Goal: Contribute content: Contribute content

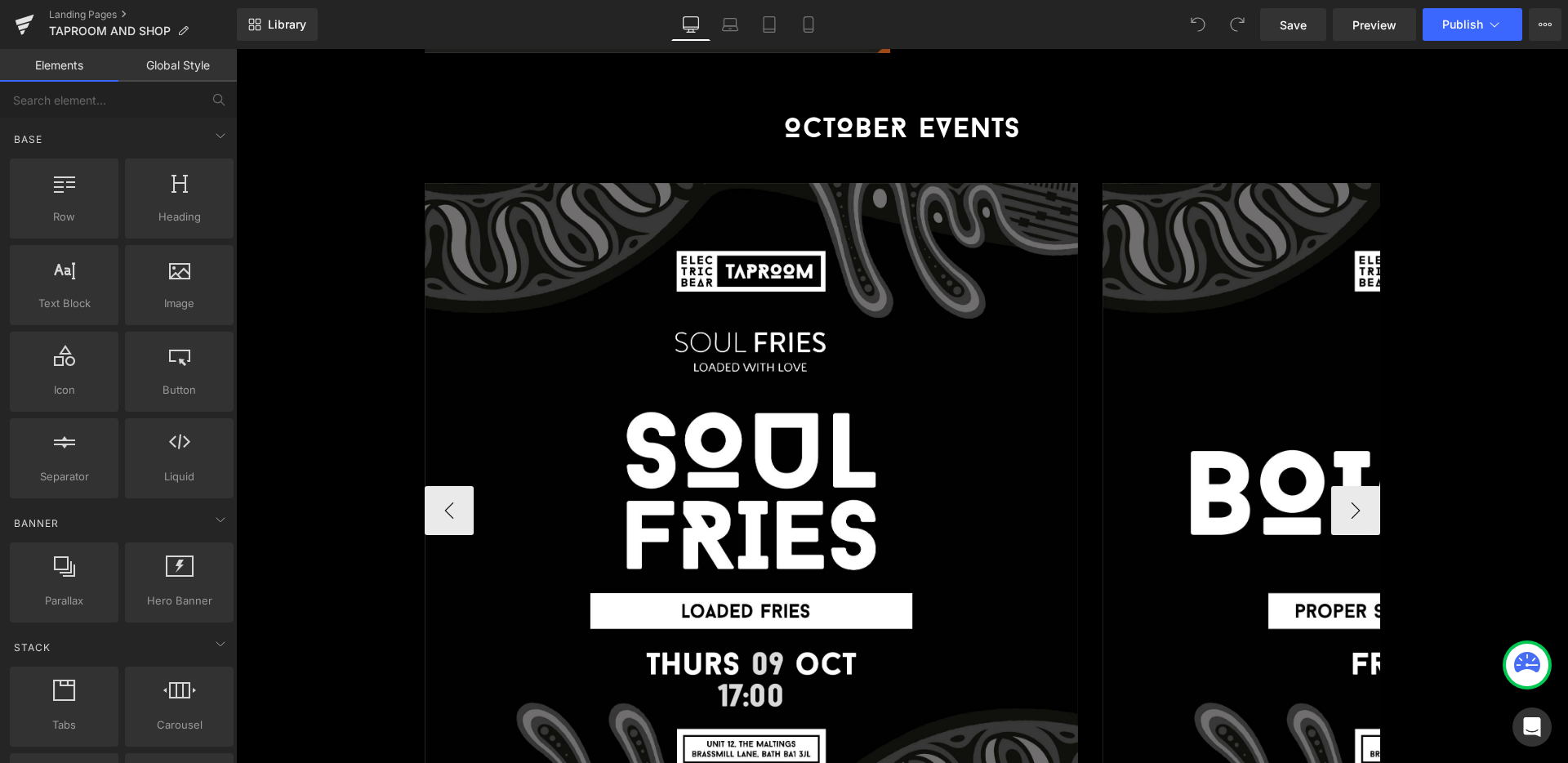
scroll to position [3100, 0]
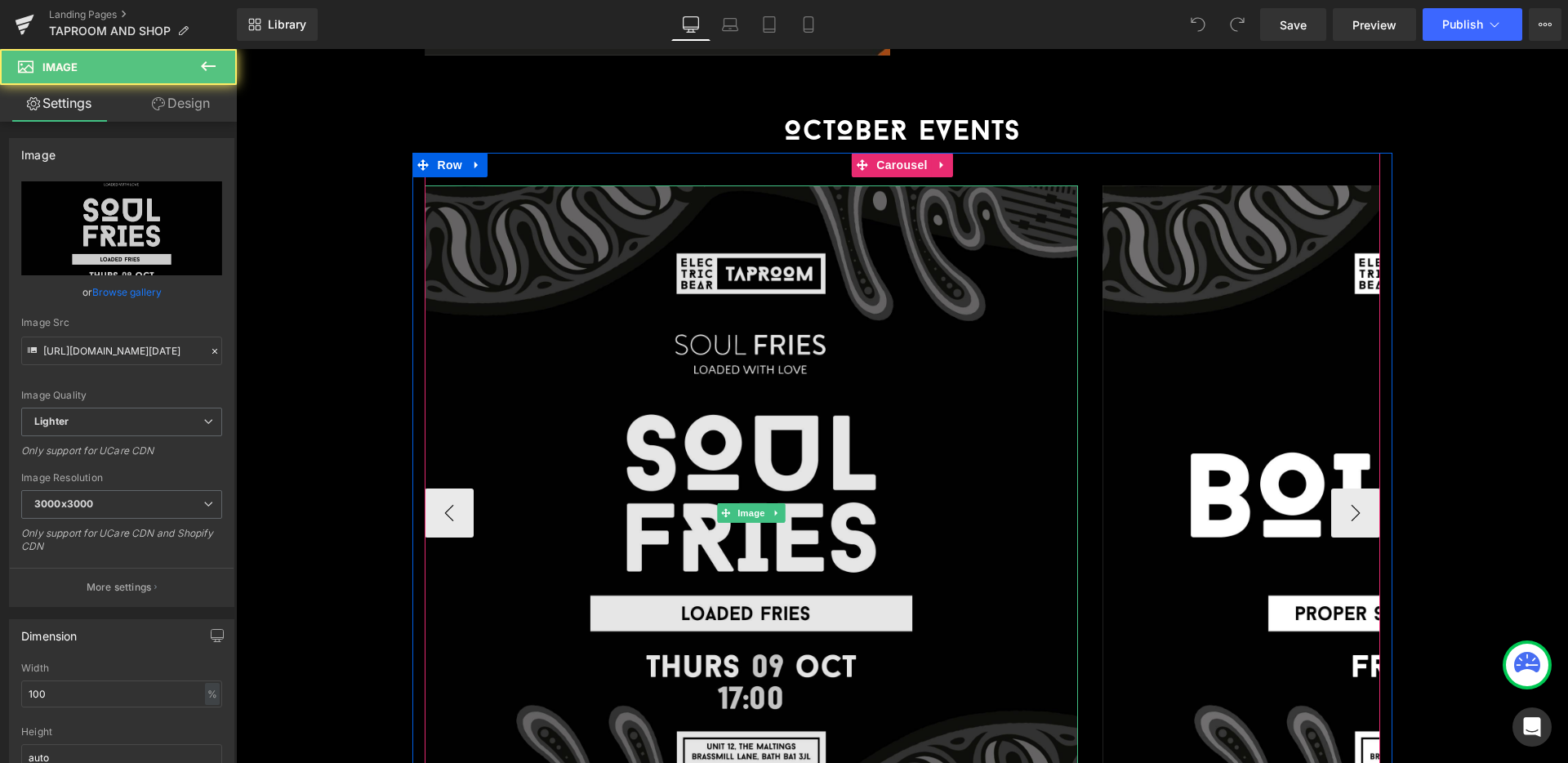
click at [939, 447] on img at bounding box center [752, 512] width 654 height 654
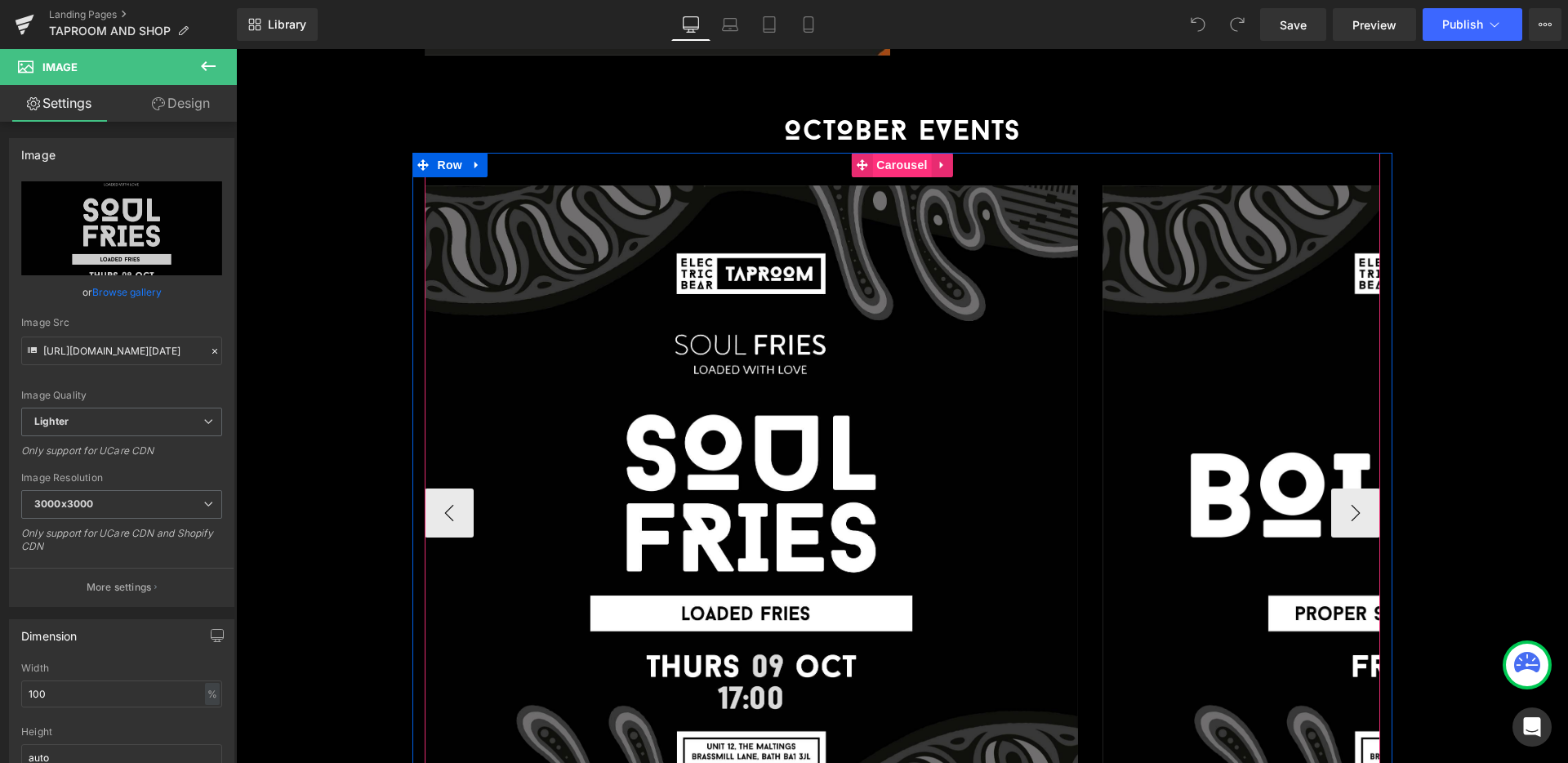
click at [901, 153] on span "Carousel" at bounding box center [902, 165] width 59 height 25
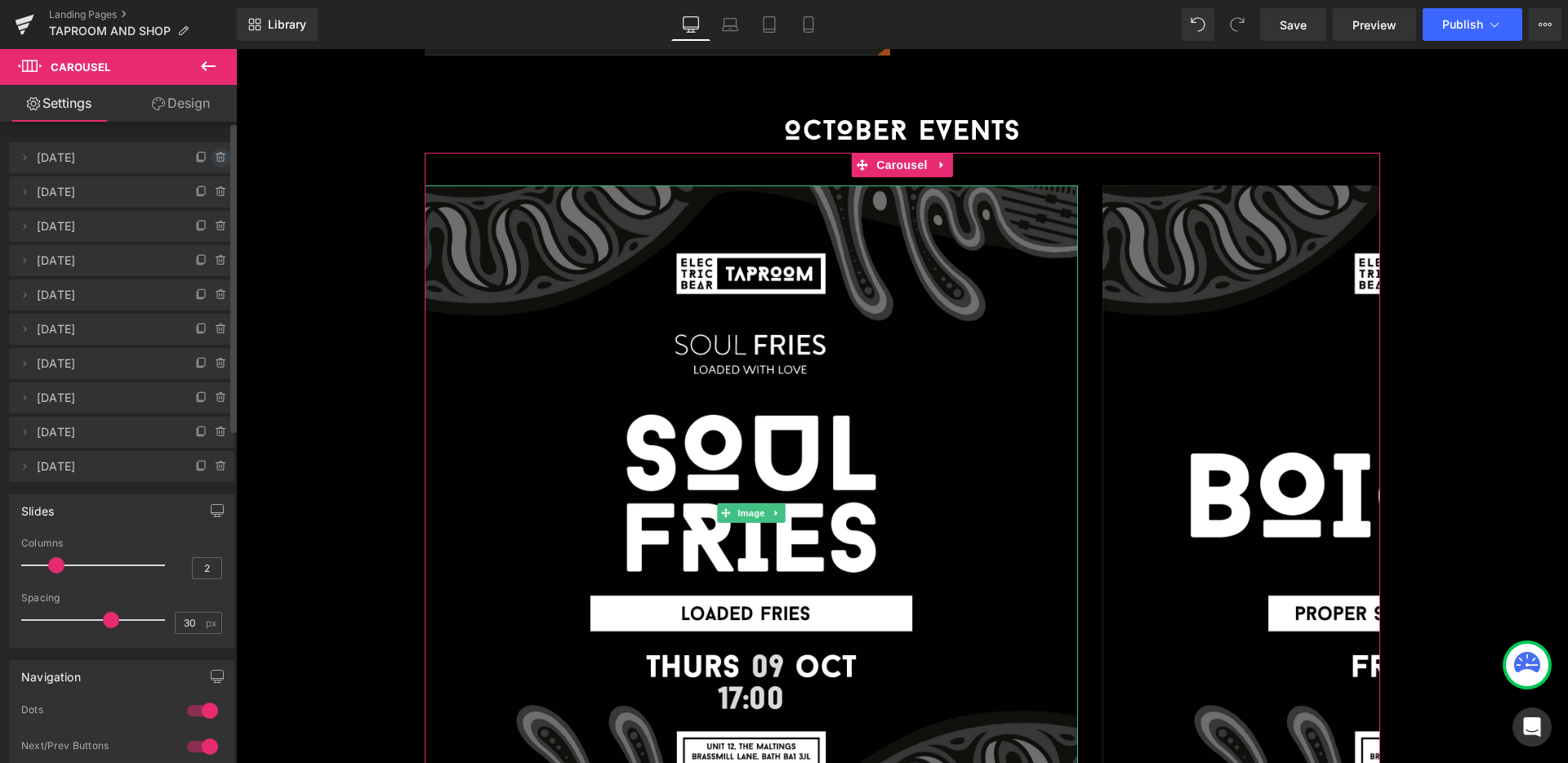
click at [217, 161] on icon at bounding box center [221, 157] width 13 height 13
click at [217, 161] on button "Delete" at bounding box center [204, 156] width 52 height 21
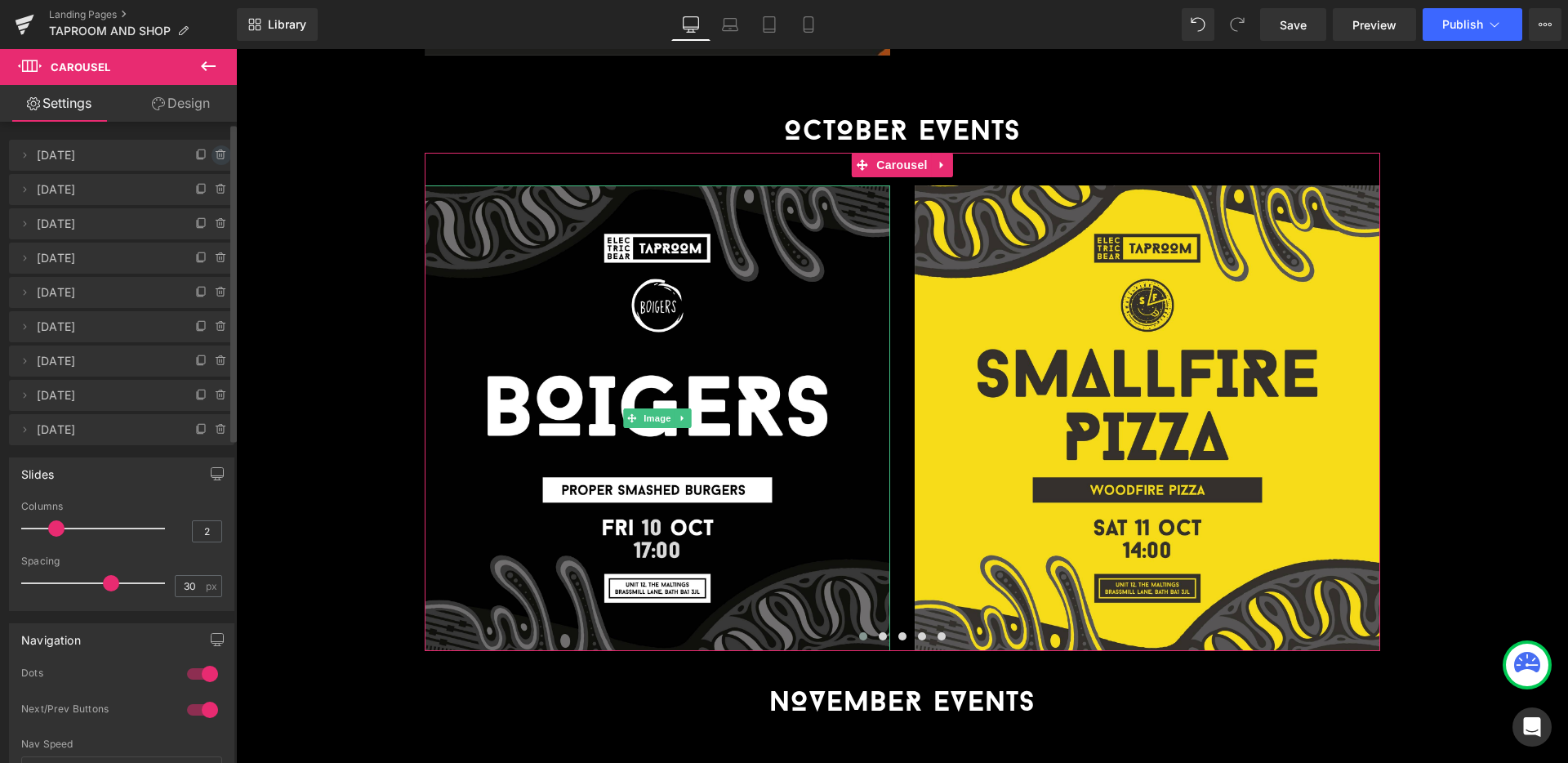
click at [215, 148] on icon at bounding box center [221, 155] width 13 height 13
click at [209, 148] on button "Delete" at bounding box center [204, 156] width 52 height 21
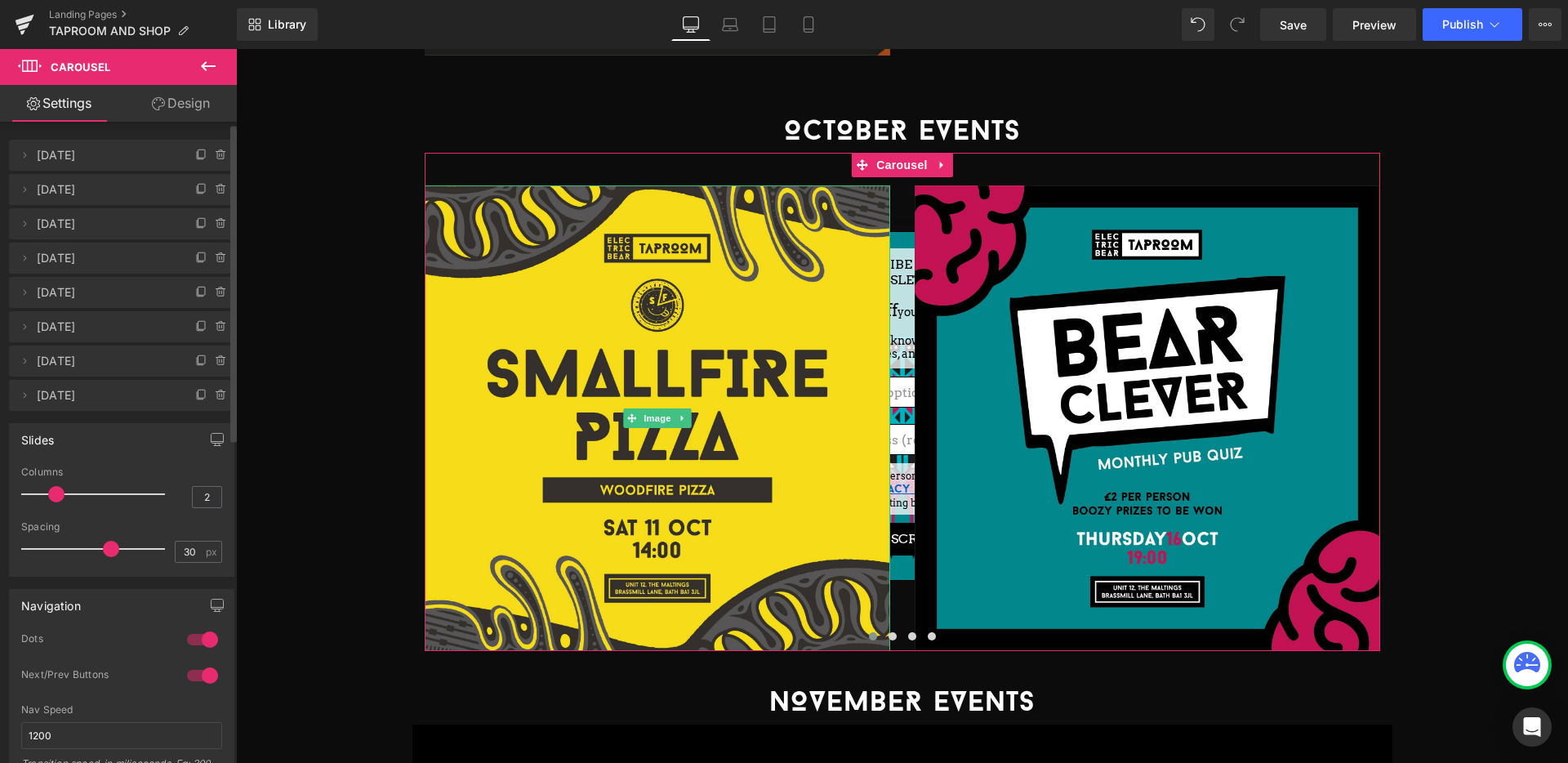
click at [215, 148] on icon at bounding box center [221, 155] width 13 height 13
click at [209, 148] on button "Delete" at bounding box center [204, 156] width 52 height 21
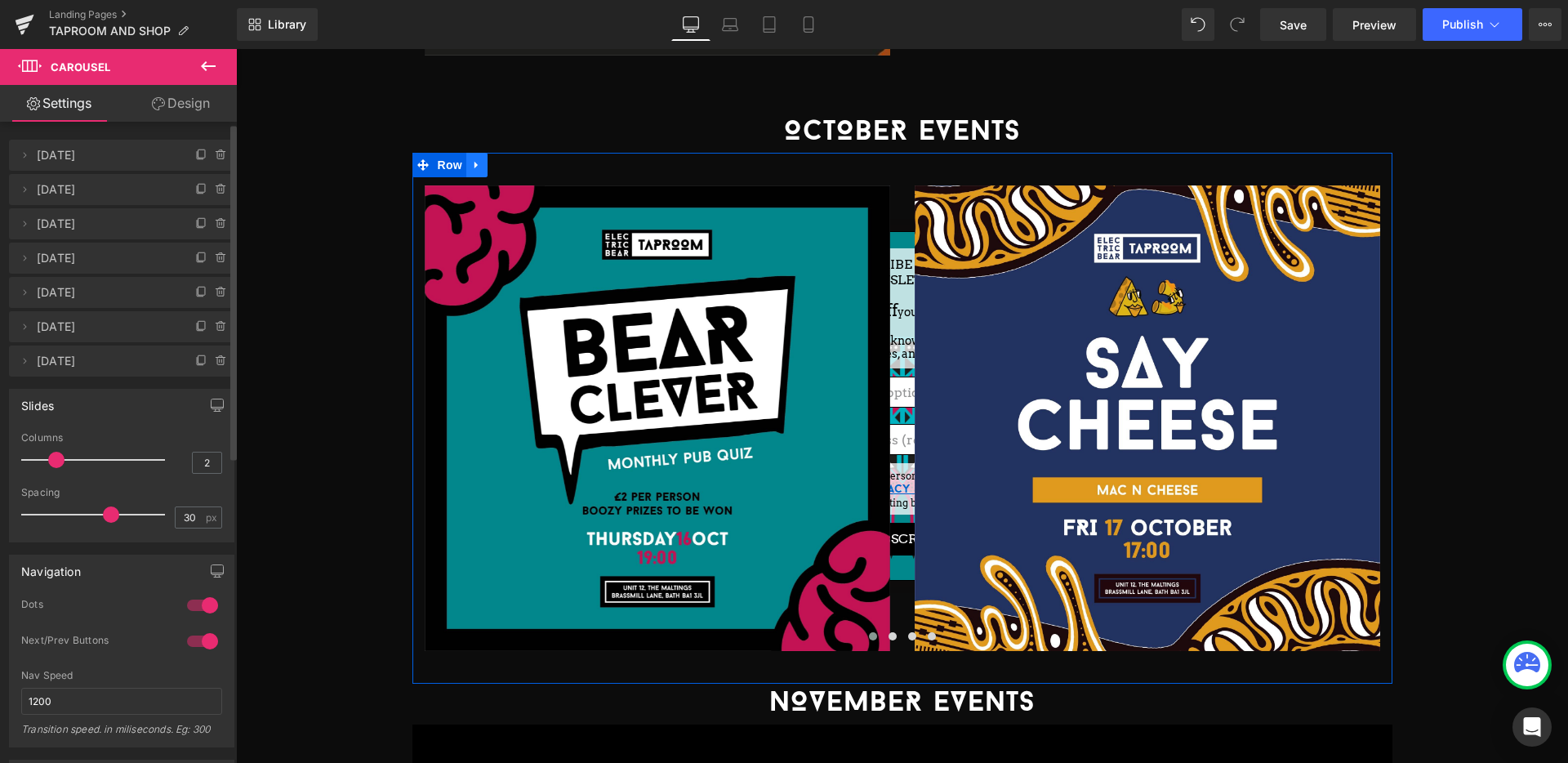
click at [478, 159] on icon at bounding box center [477, 165] width 11 height 12
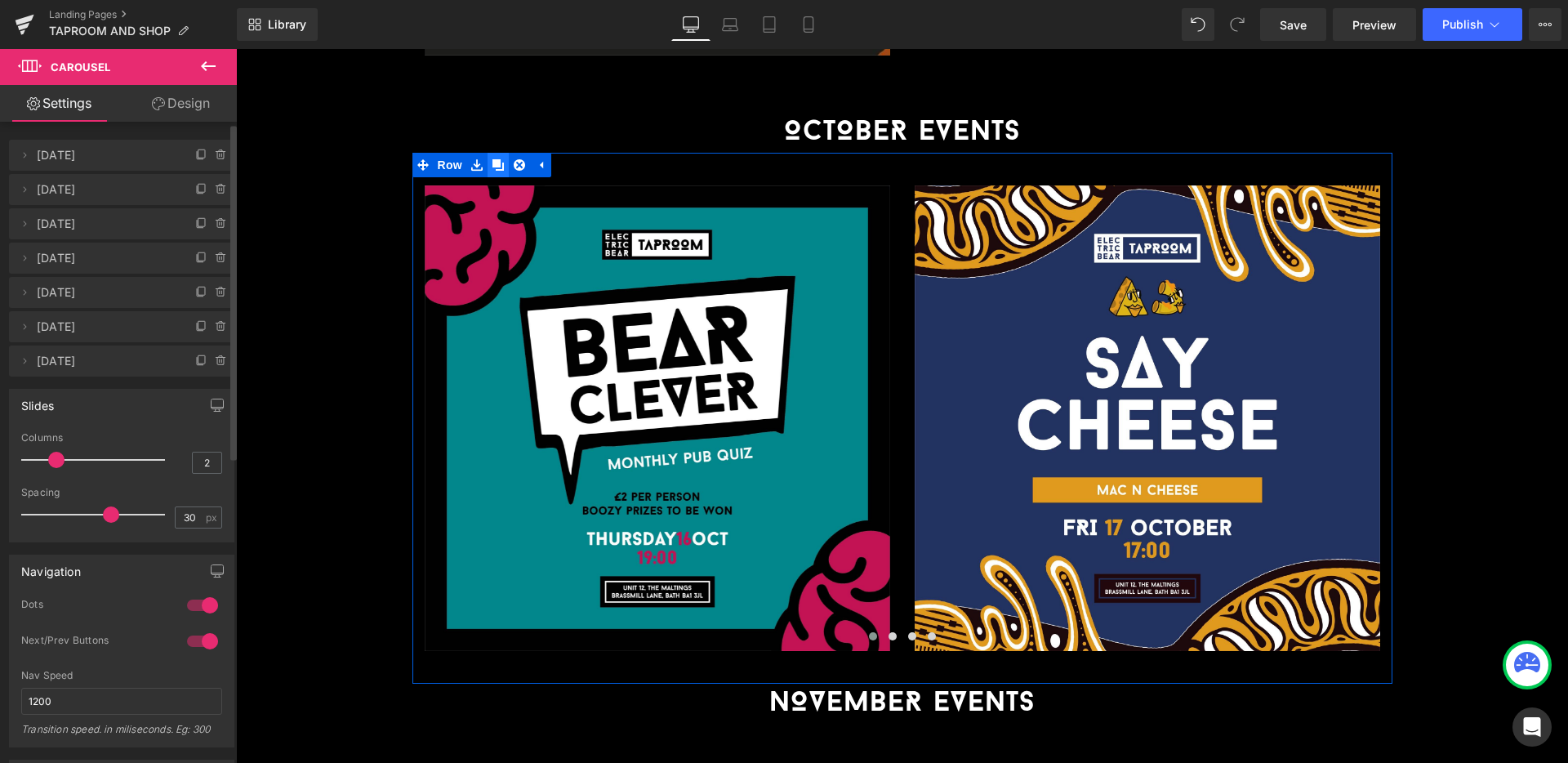
click at [500, 159] on icon at bounding box center [498, 165] width 11 height 12
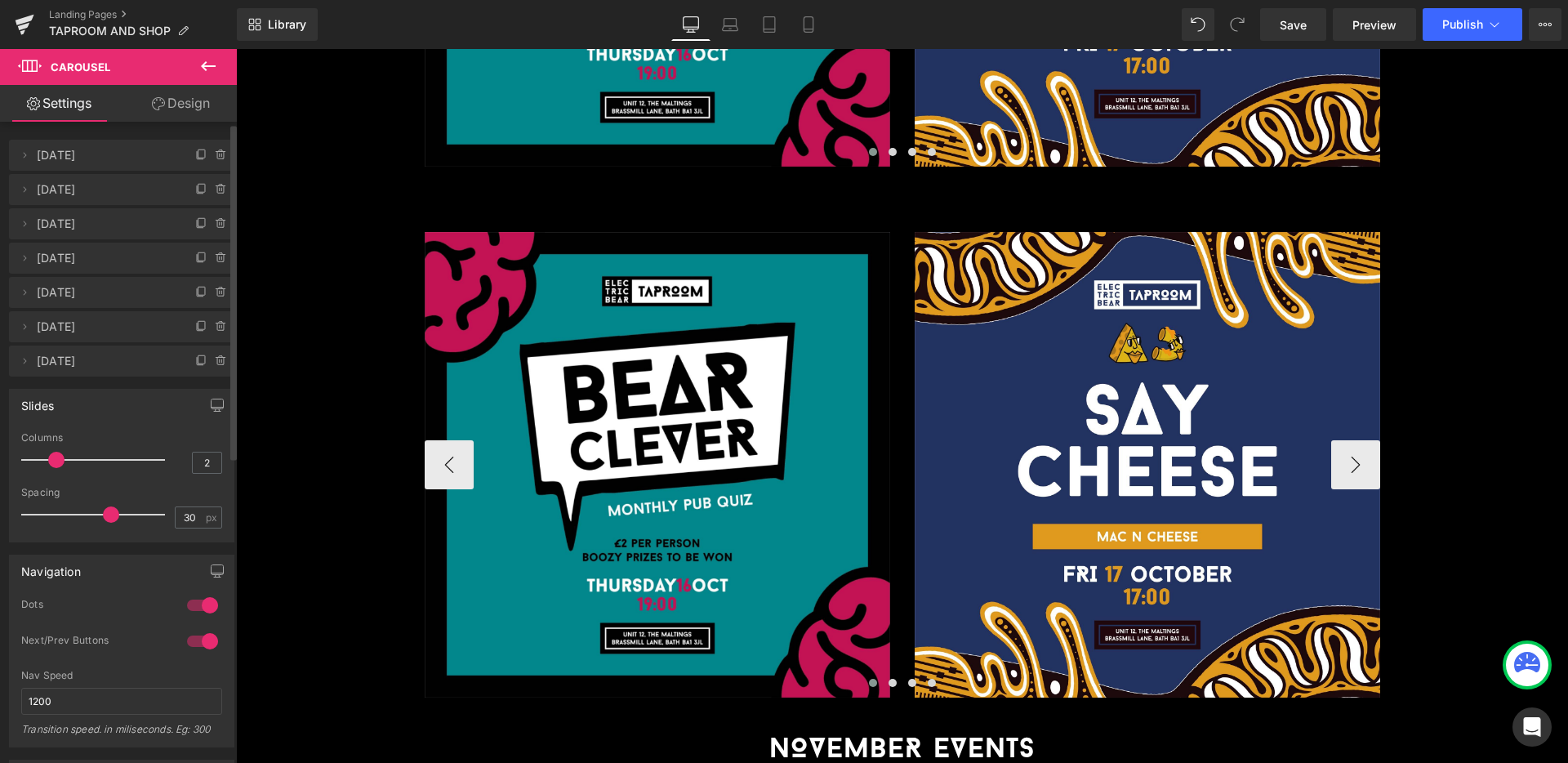
scroll to position [2222, 0]
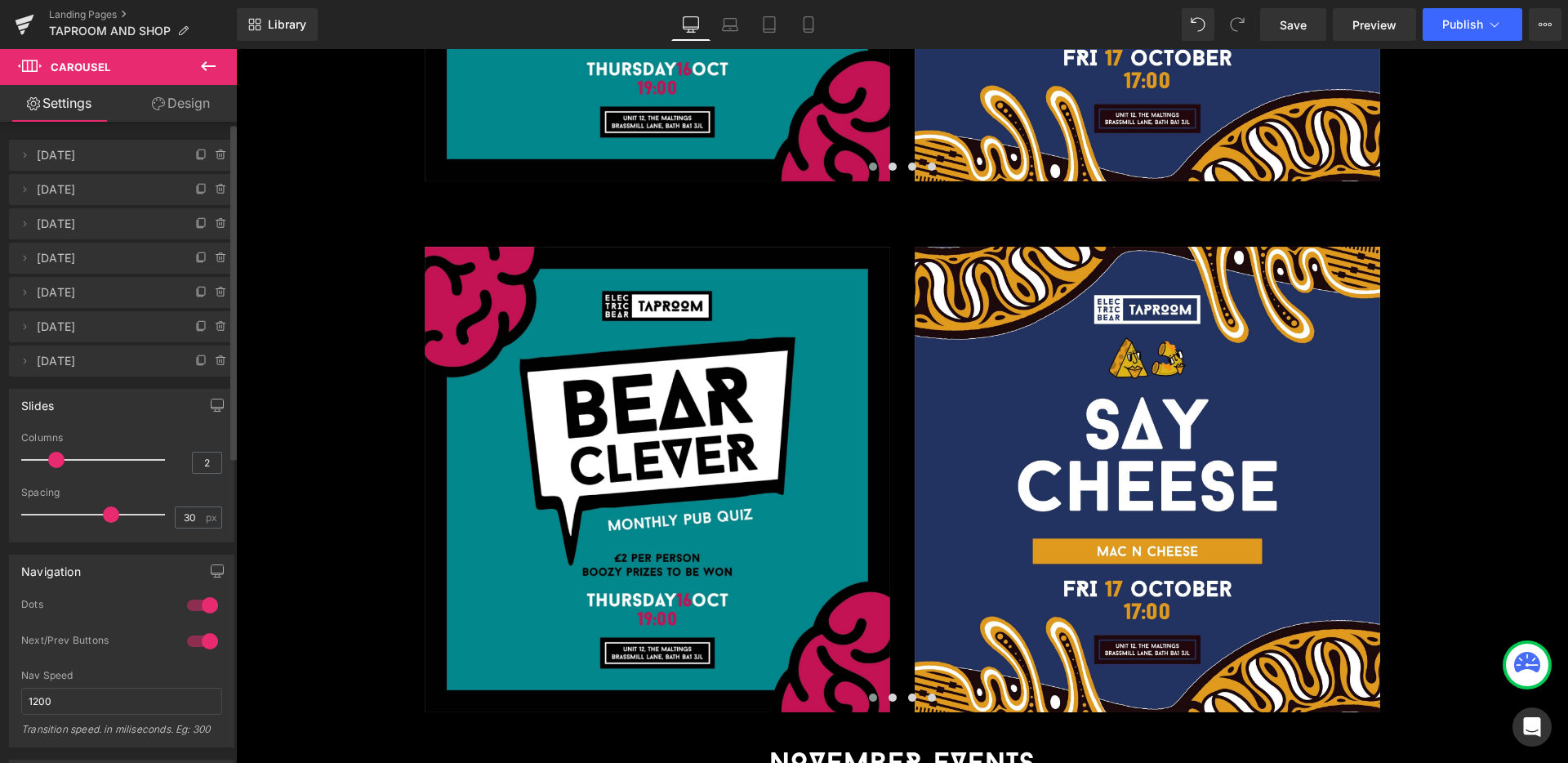
click at [721, 745] on h1 "NOVEMBER EVENTS" at bounding box center [902, 765] width 1332 height 40
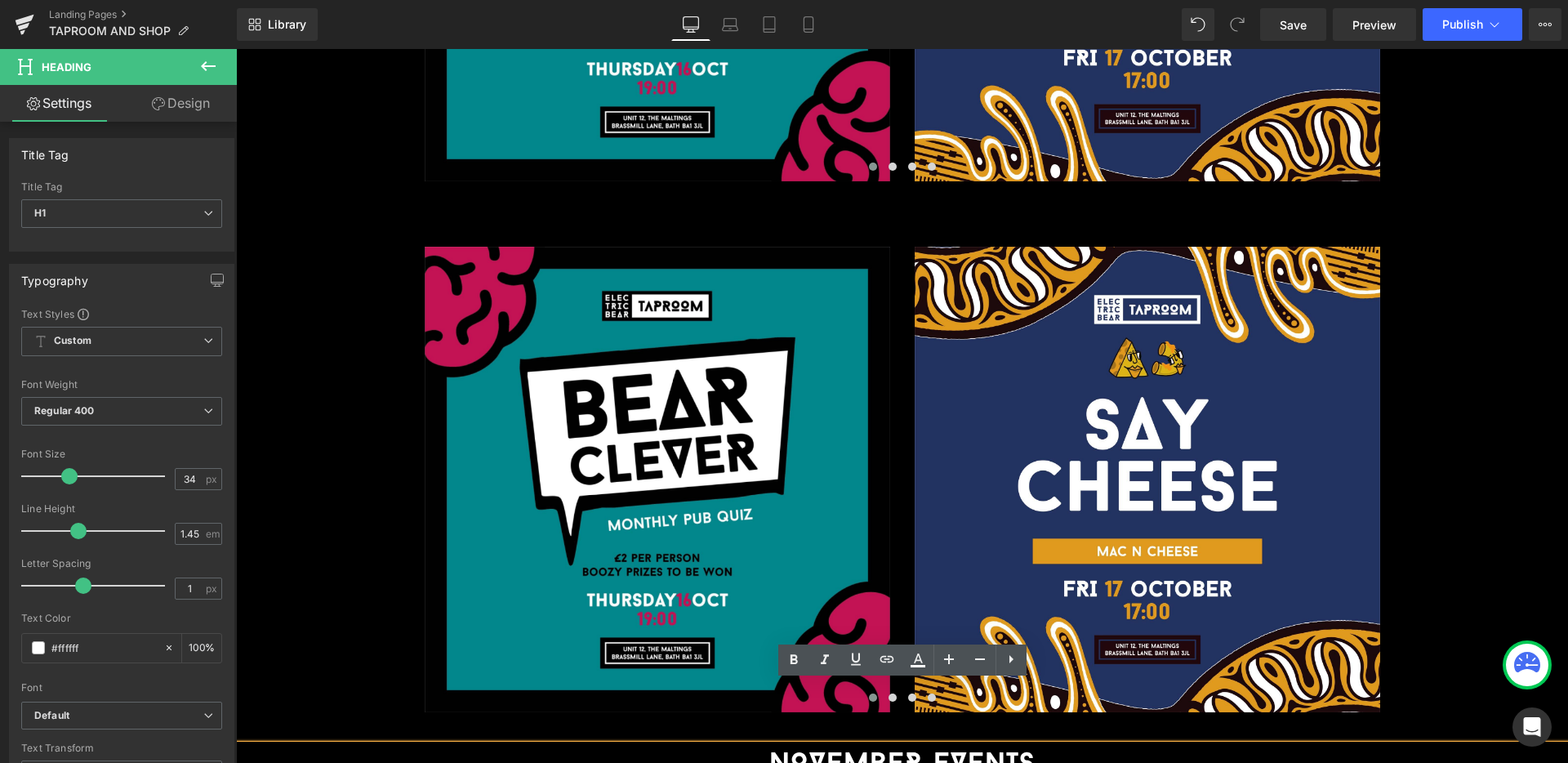
click at [334, 626] on div "OUR TAPROOM Heading Open from Thursdays to Sundays, our Taproom in the heart of…" at bounding box center [902, 332] width 1332 height 4776
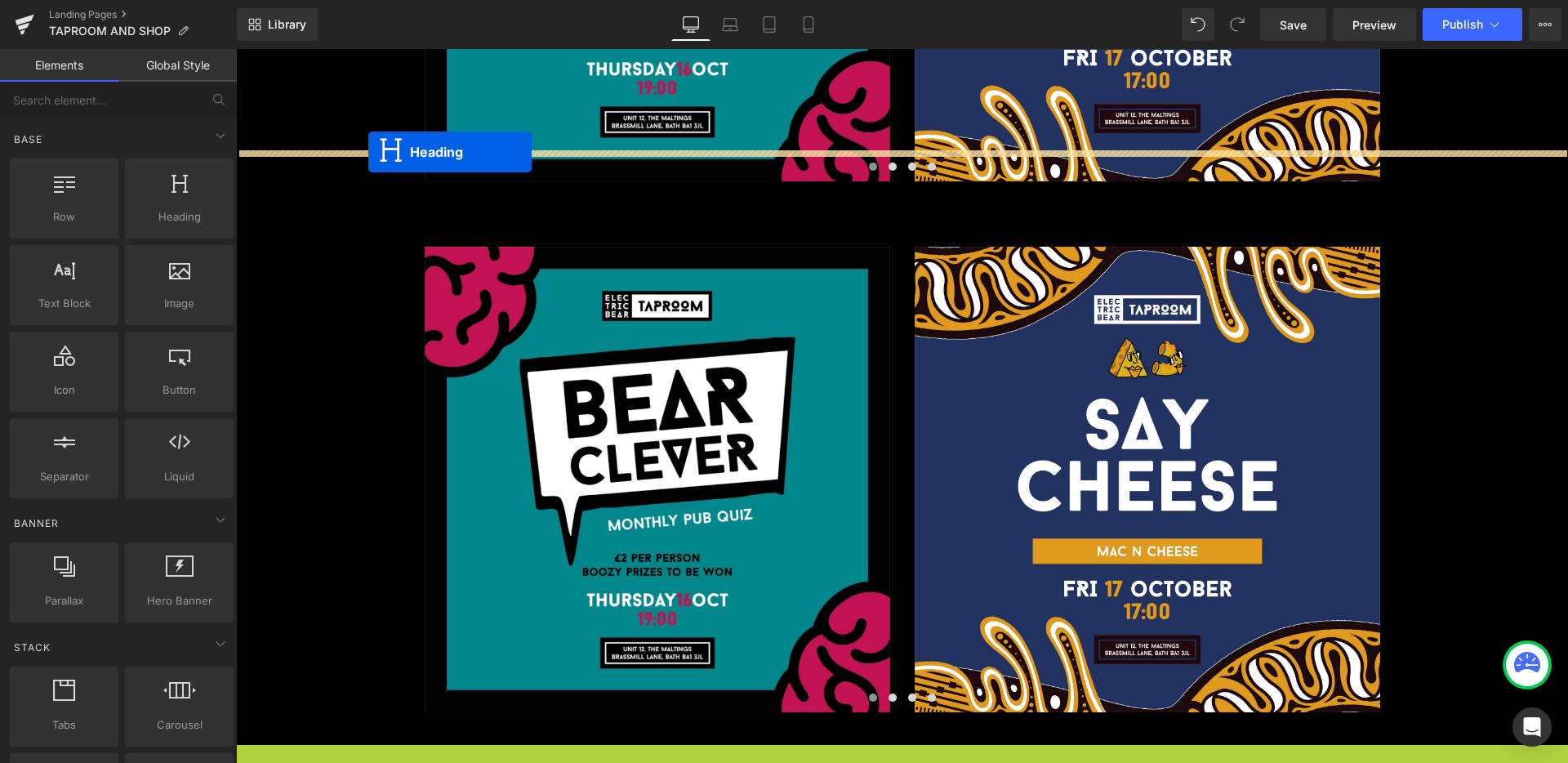
drag, startPoint x: 858, startPoint y: 701, endPoint x: 369, endPoint y: 152, distance: 735.2
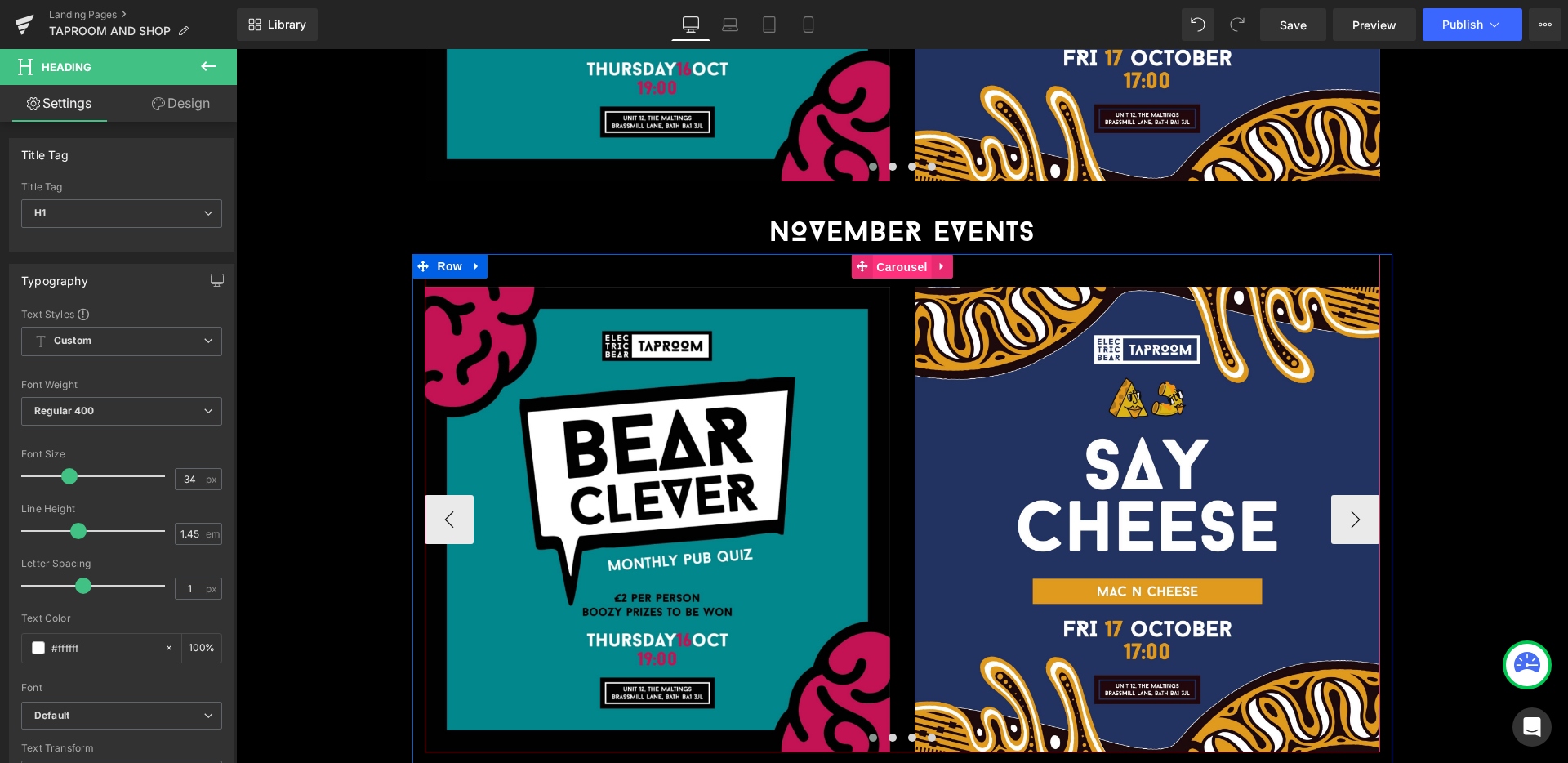
click at [887, 255] on span "Carousel" at bounding box center [902, 267] width 59 height 25
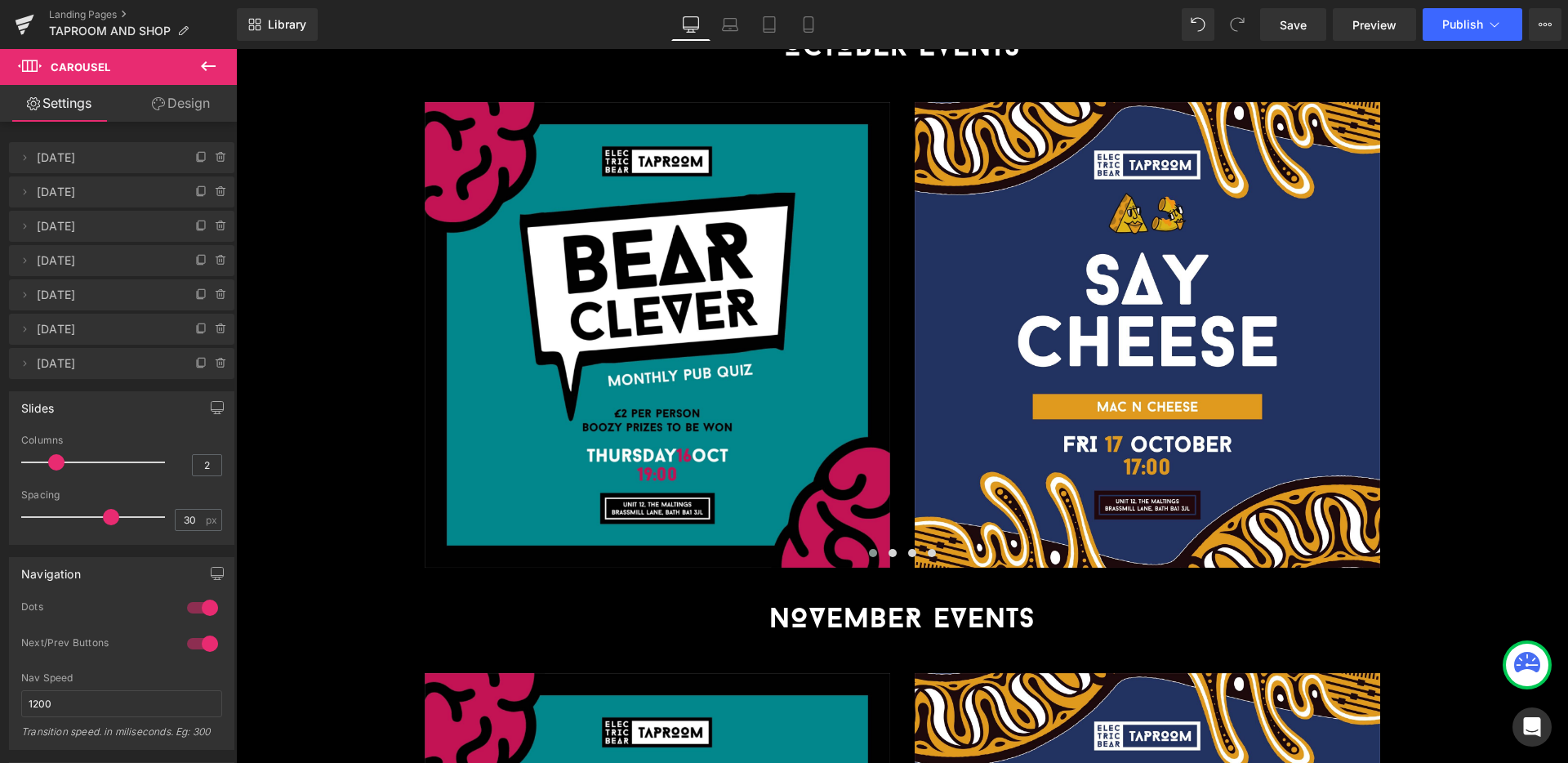
scroll to position [1829, 0]
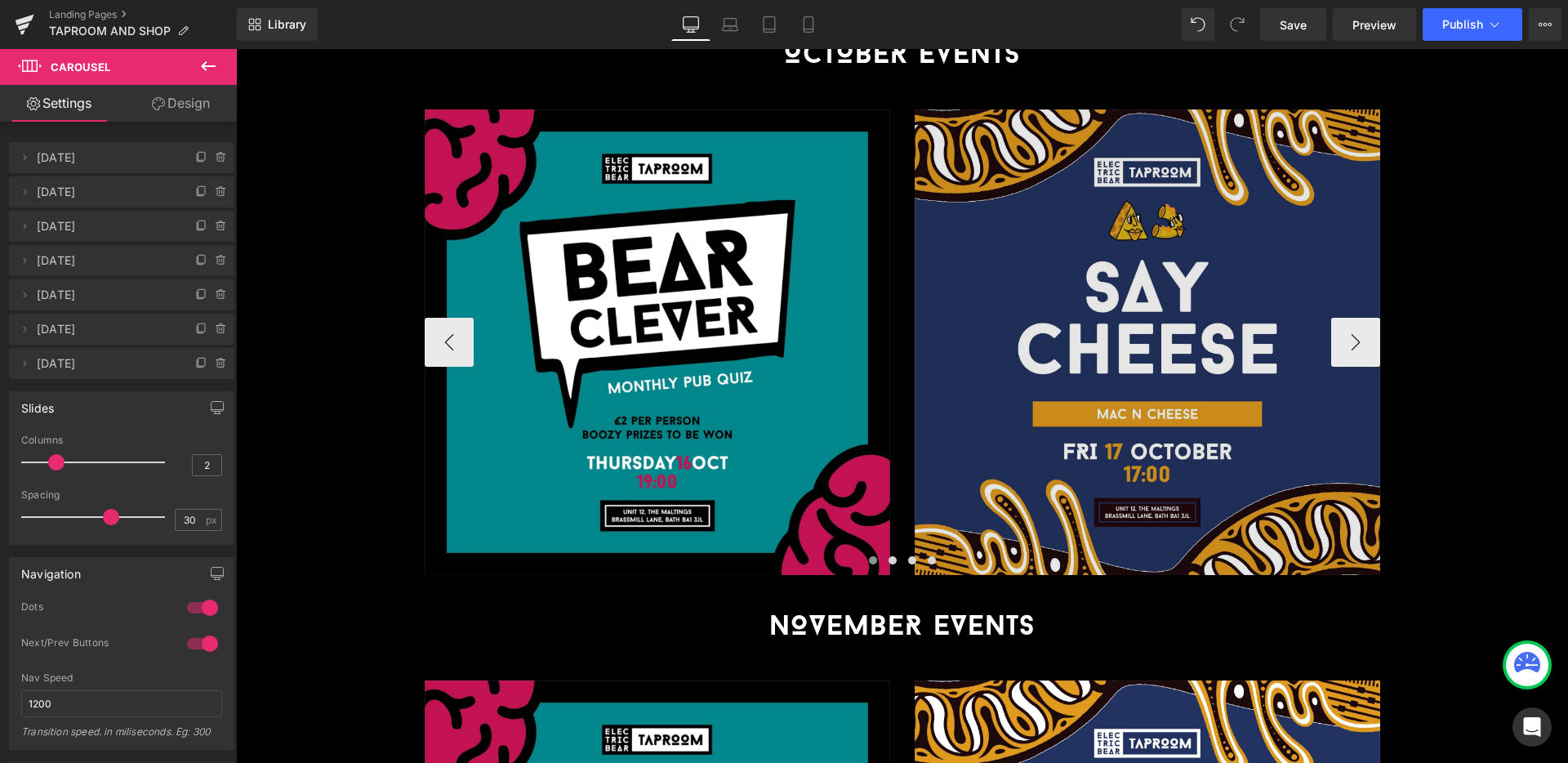
click at [1158, 174] on img at bounding box center [1147, 342] width 465 height 465
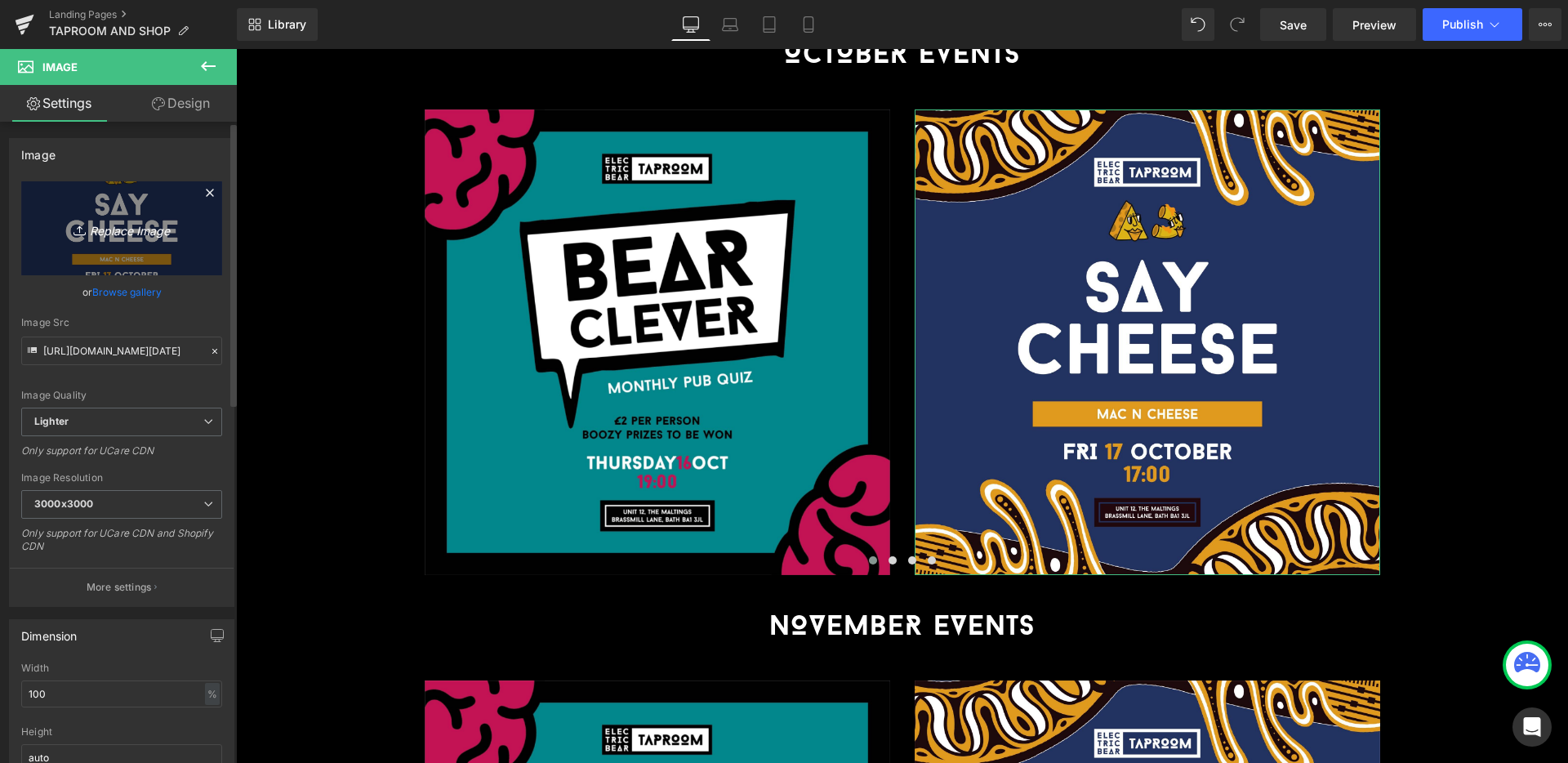
click at [123, 232] on icon "Replace Image" at bounding box center [121, 227] width 131 height 20
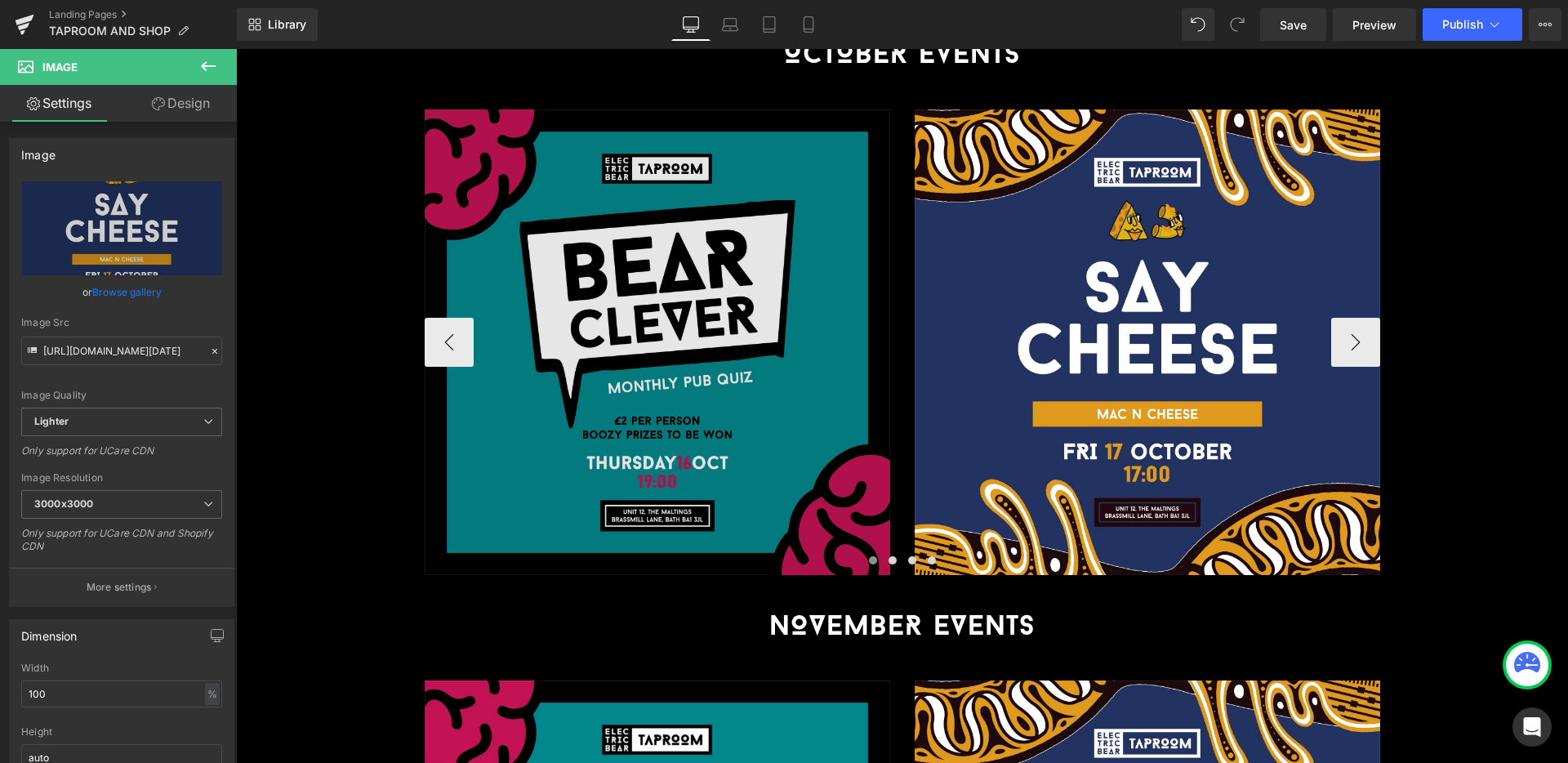
type input "C:\fakepath\[DATE] ([PERSON_NAME]'s Pizza)_SQ (1).jpg"
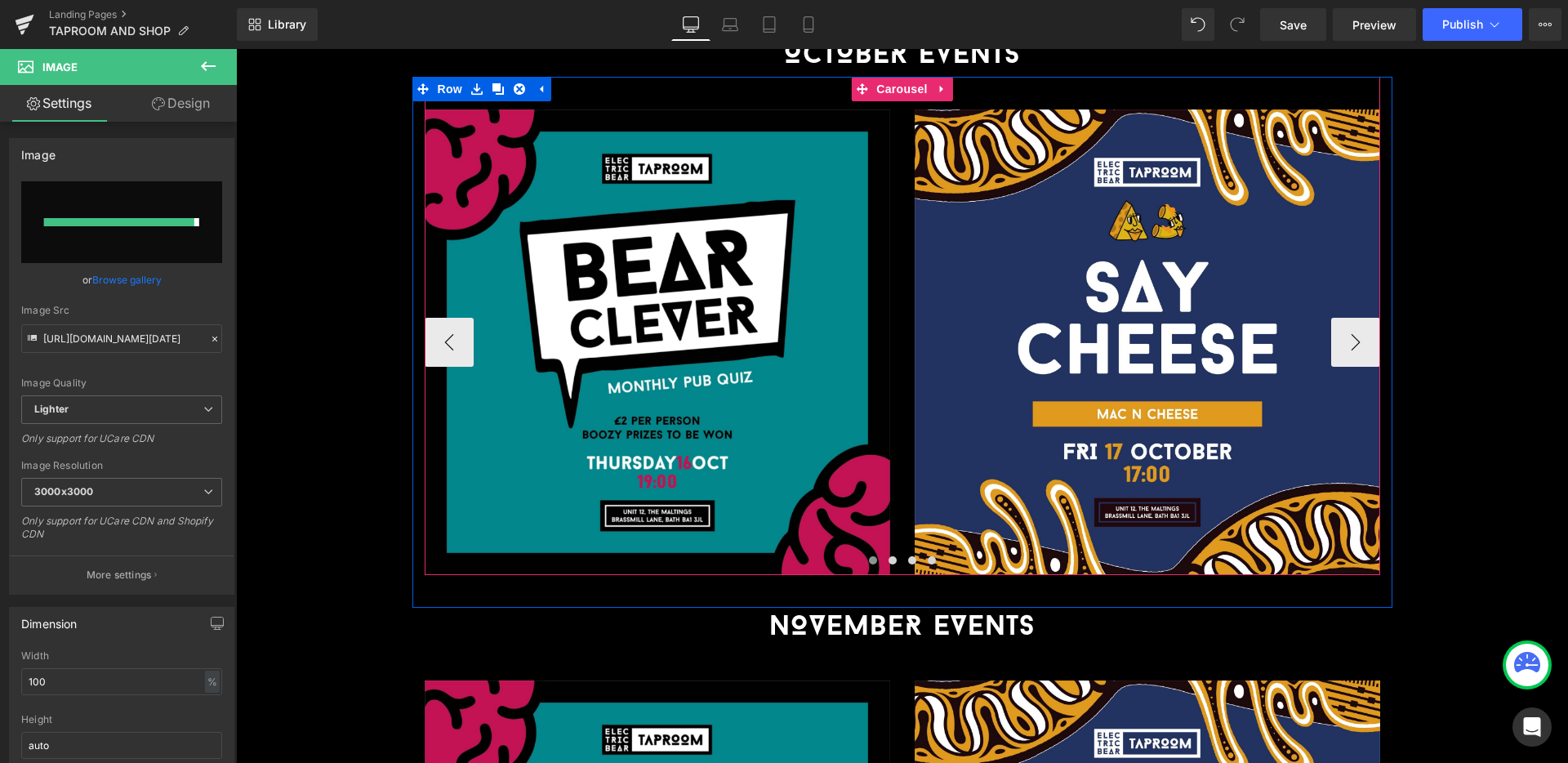
type input "[URL][DOMAIN_NAME][DATE]"
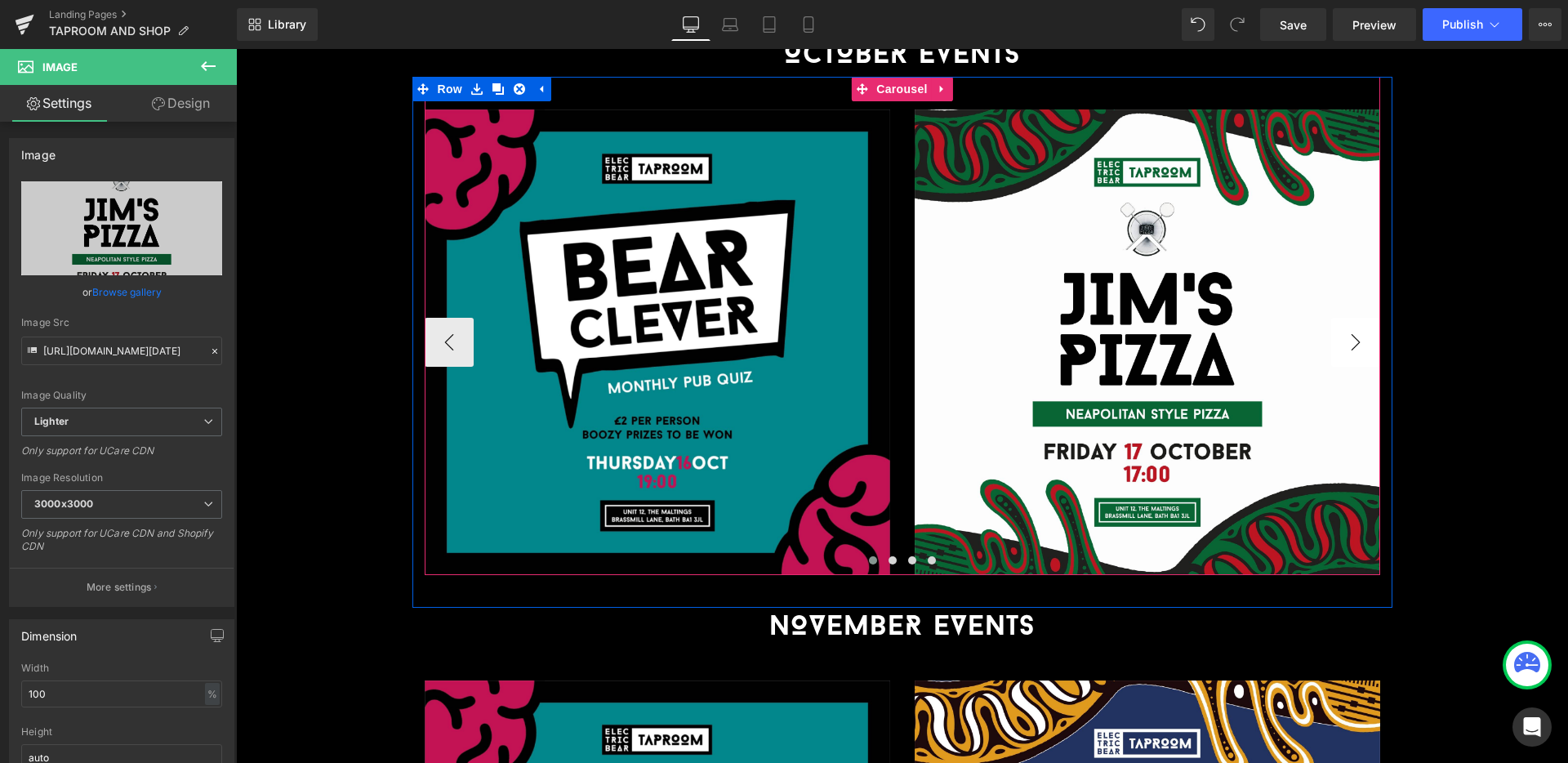
click at [1350, 318] on button "›" at bounding box center [1356, 342] width 49 height 49
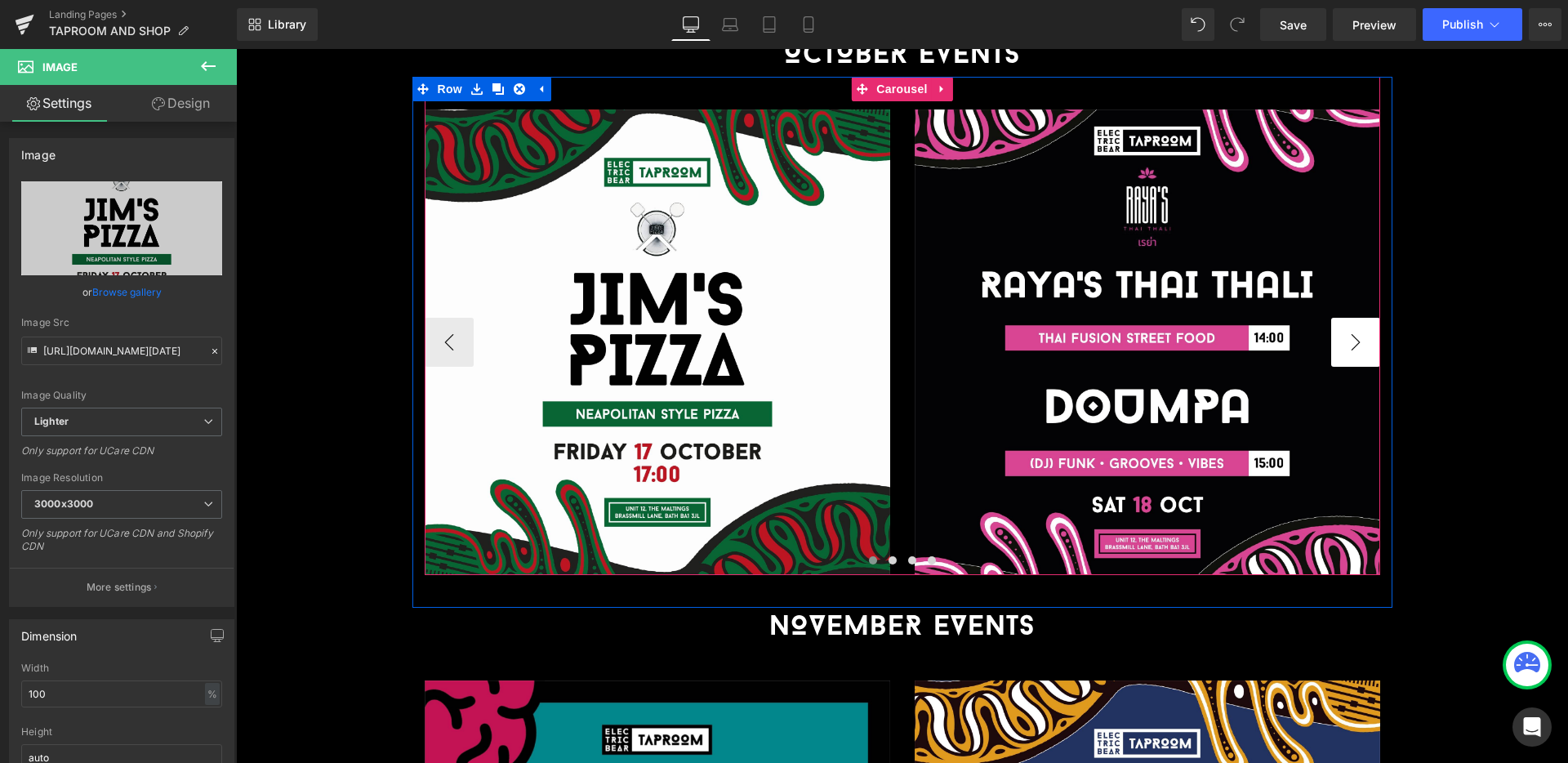
click at [1350, 318] on button "›" at bounding box center [1356, 342] width 49 height 49
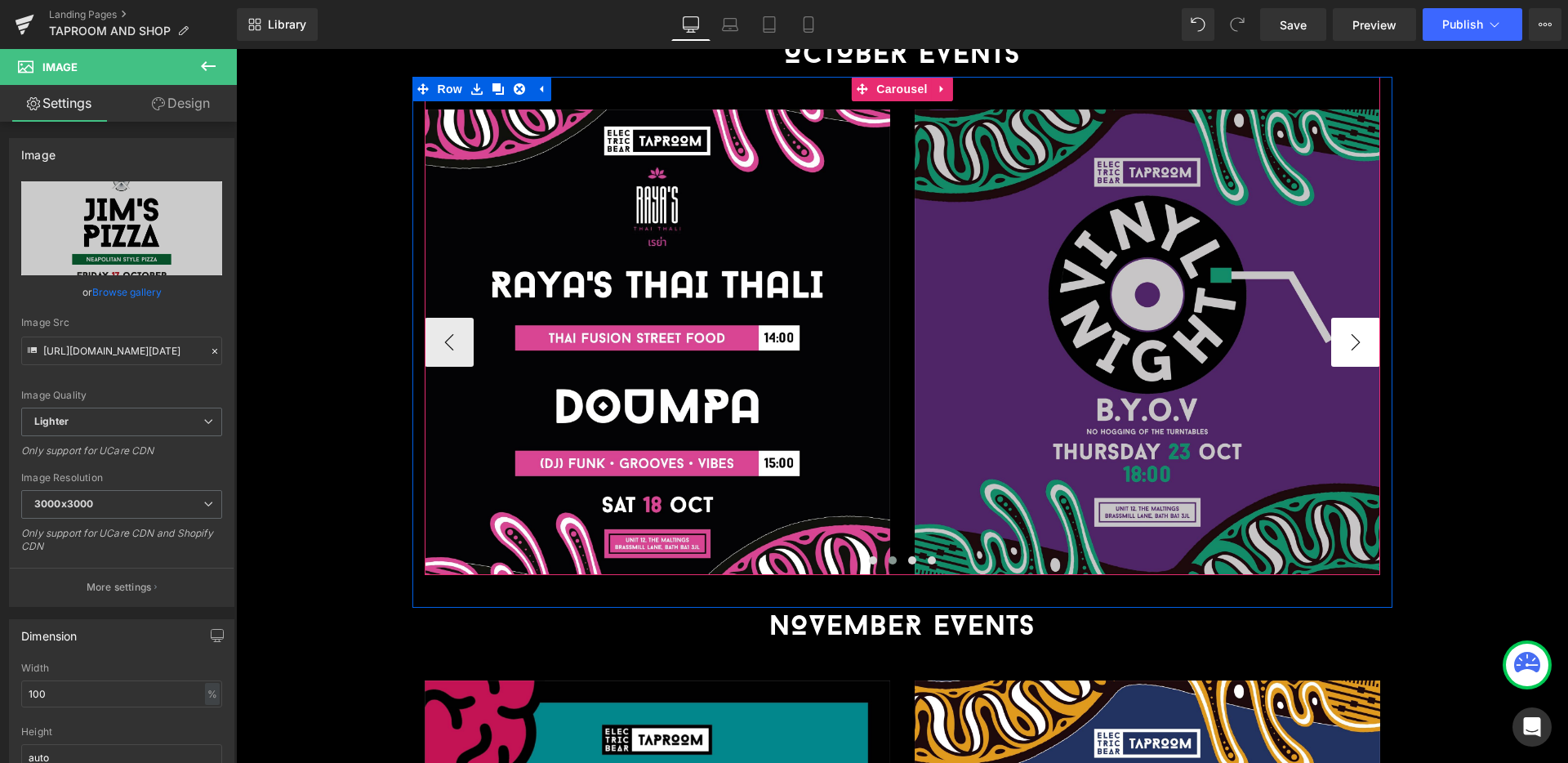
click at [1350, 318] on button "›" at bounding box center [1356, 342] width 49 height 49
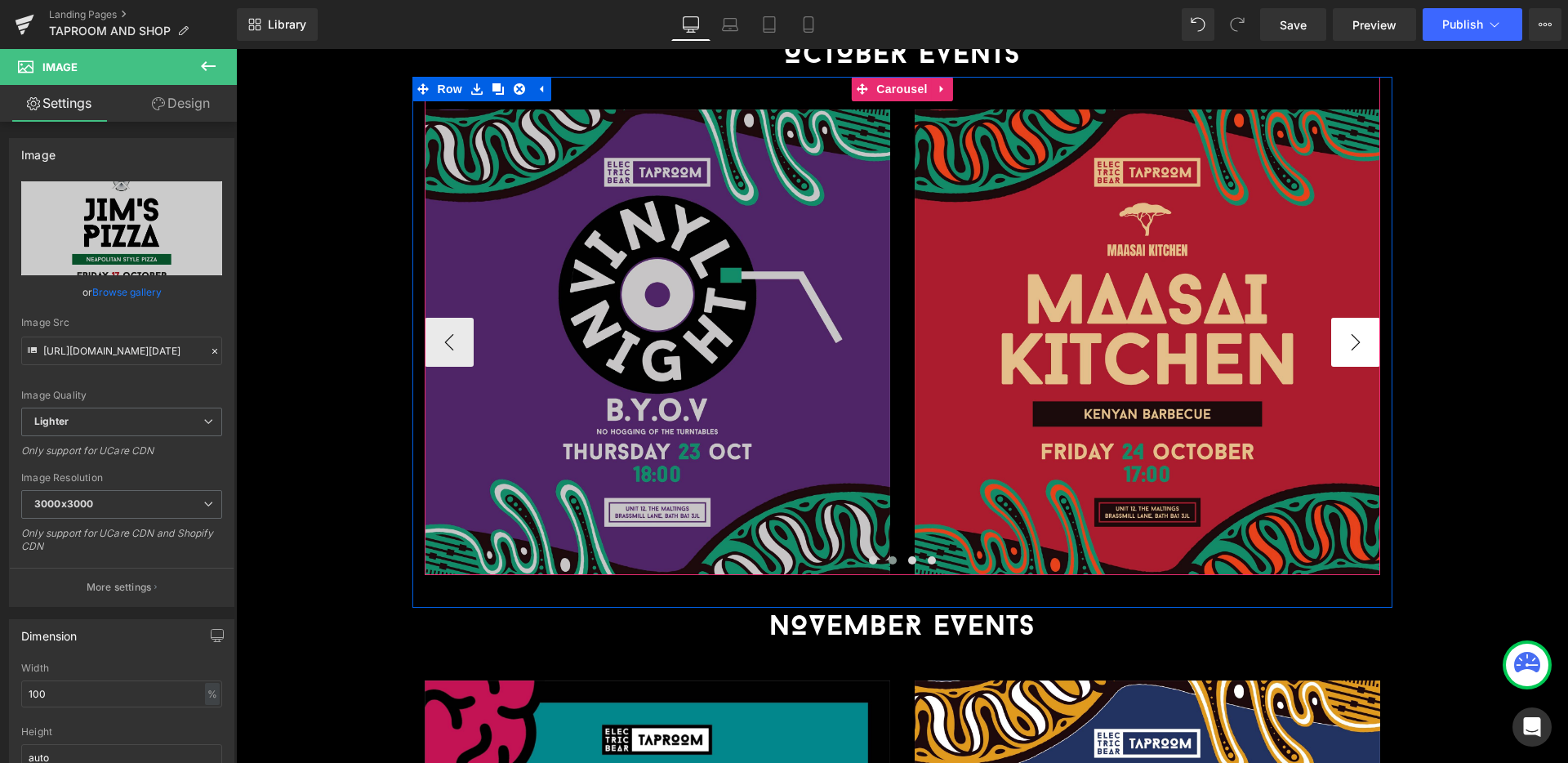
click at [1350, 318] on button "›" at bounding box center [1356, 342] width 49 height 49
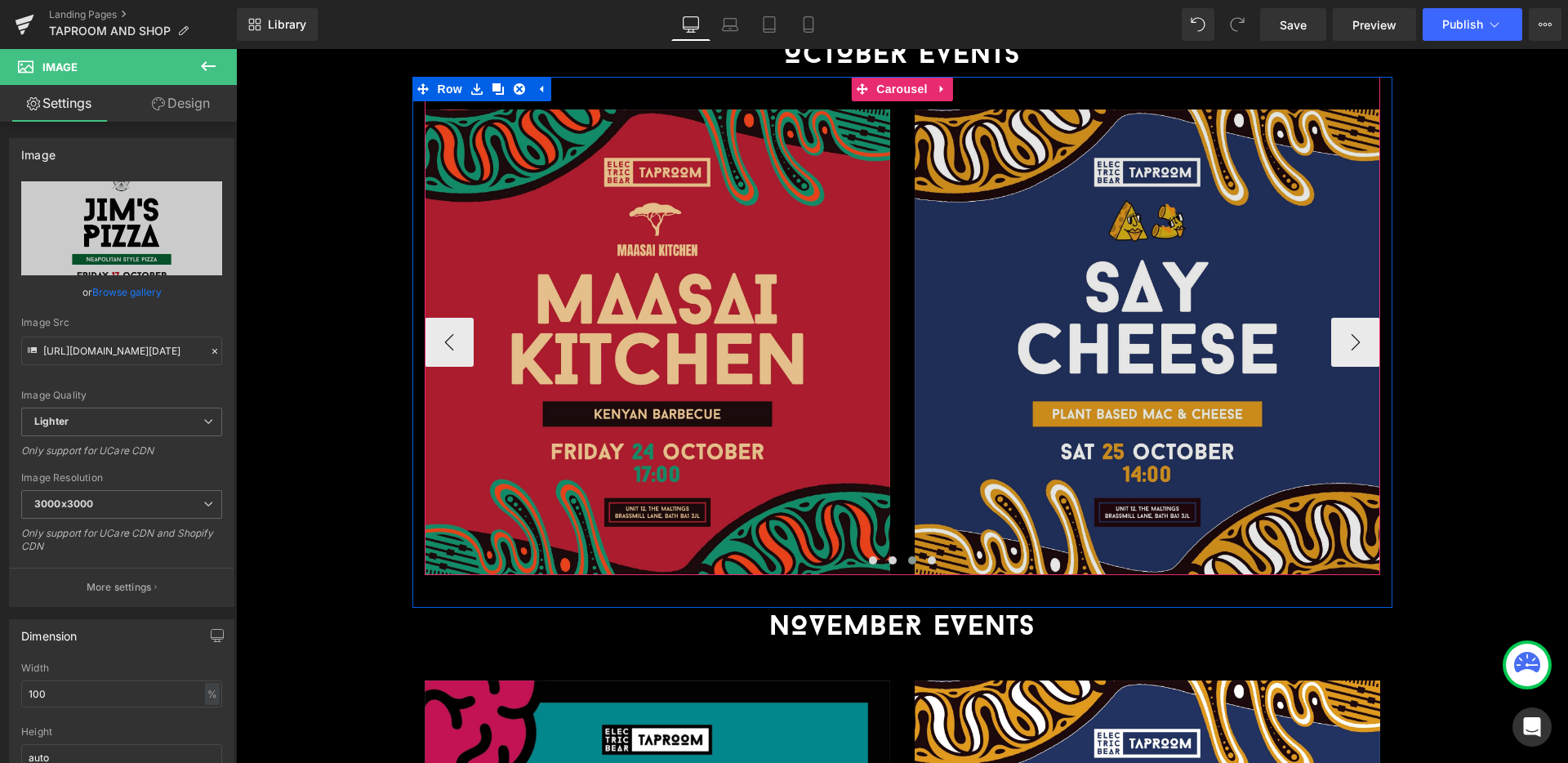
click at [1242, 244] on img at bounding box center [1147, 342] width 465 height 465
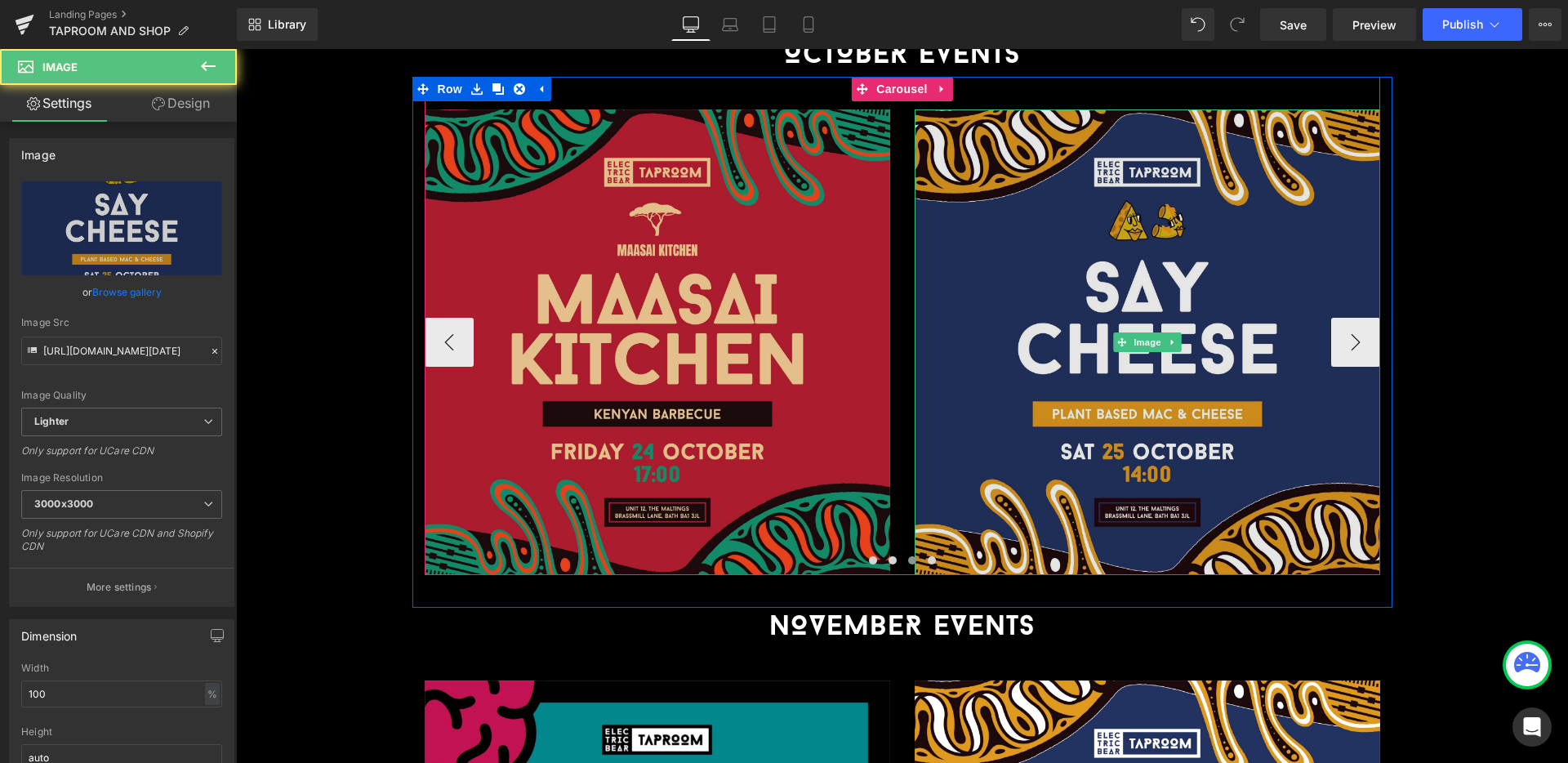
click at [1190, 238] on img at bounding box center [1147, 342] width 465 height 465
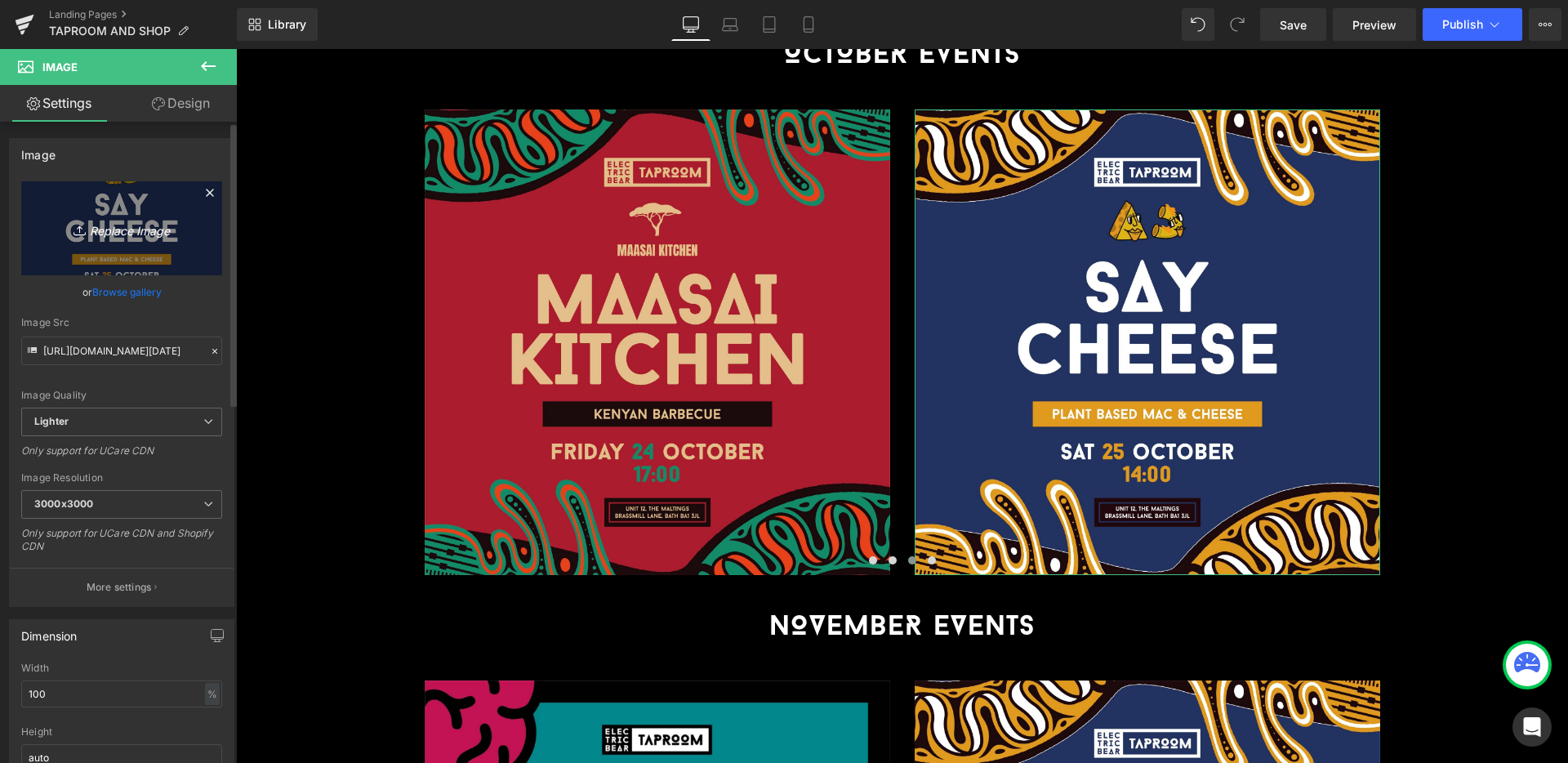
click at [137, 251] on link "Replace Image" at bounding box center [121, 228] width 201 height 94
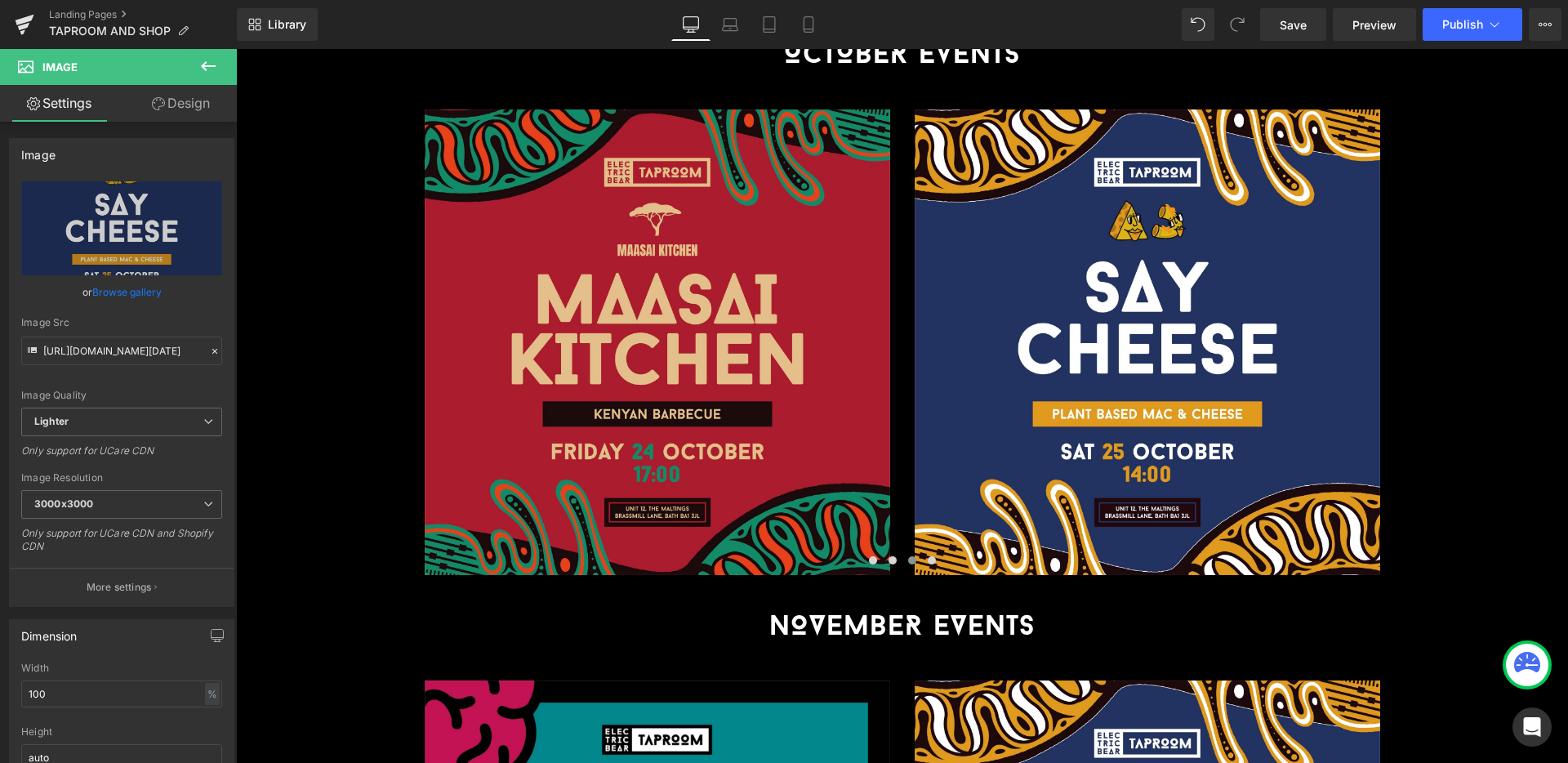
type input "C:\fakepath\[DATE] (Spice Bag Co.)_SQ (1).jpg"
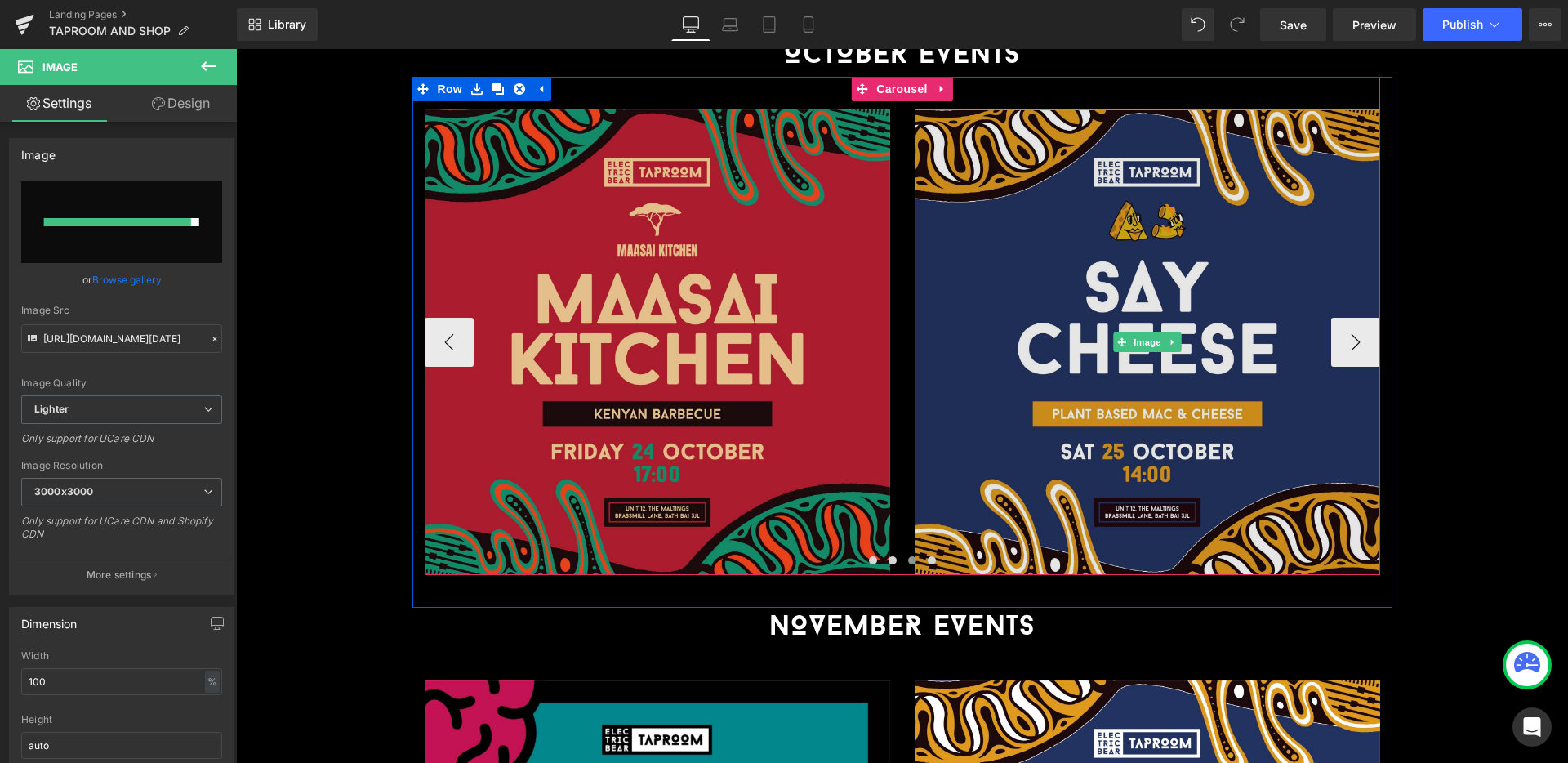
type input "[URL][DOMAIN_NAME][DATE]"
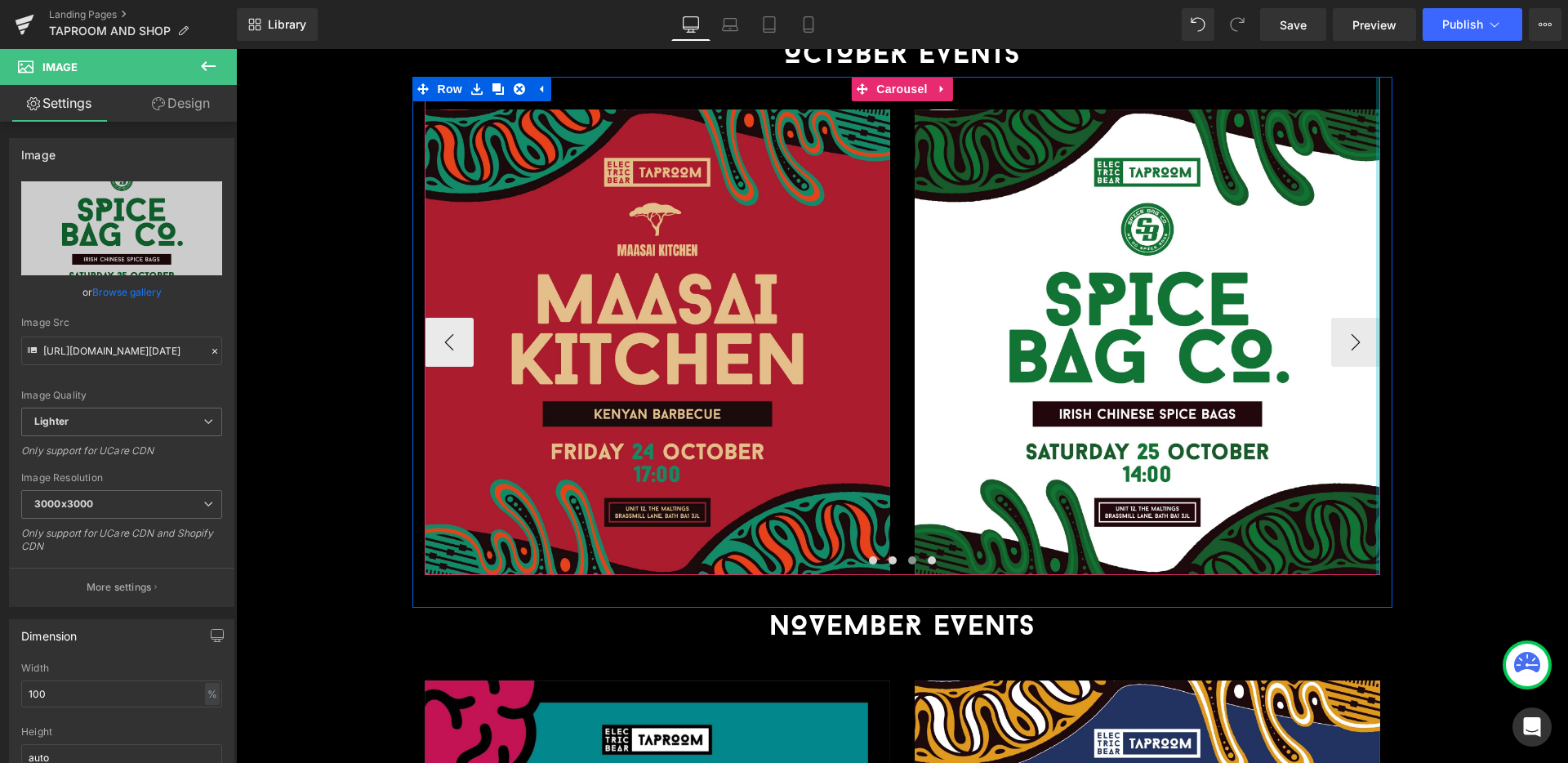
click at [1377, 287] on div at bounding box center [1378, 326] width 4 height 499
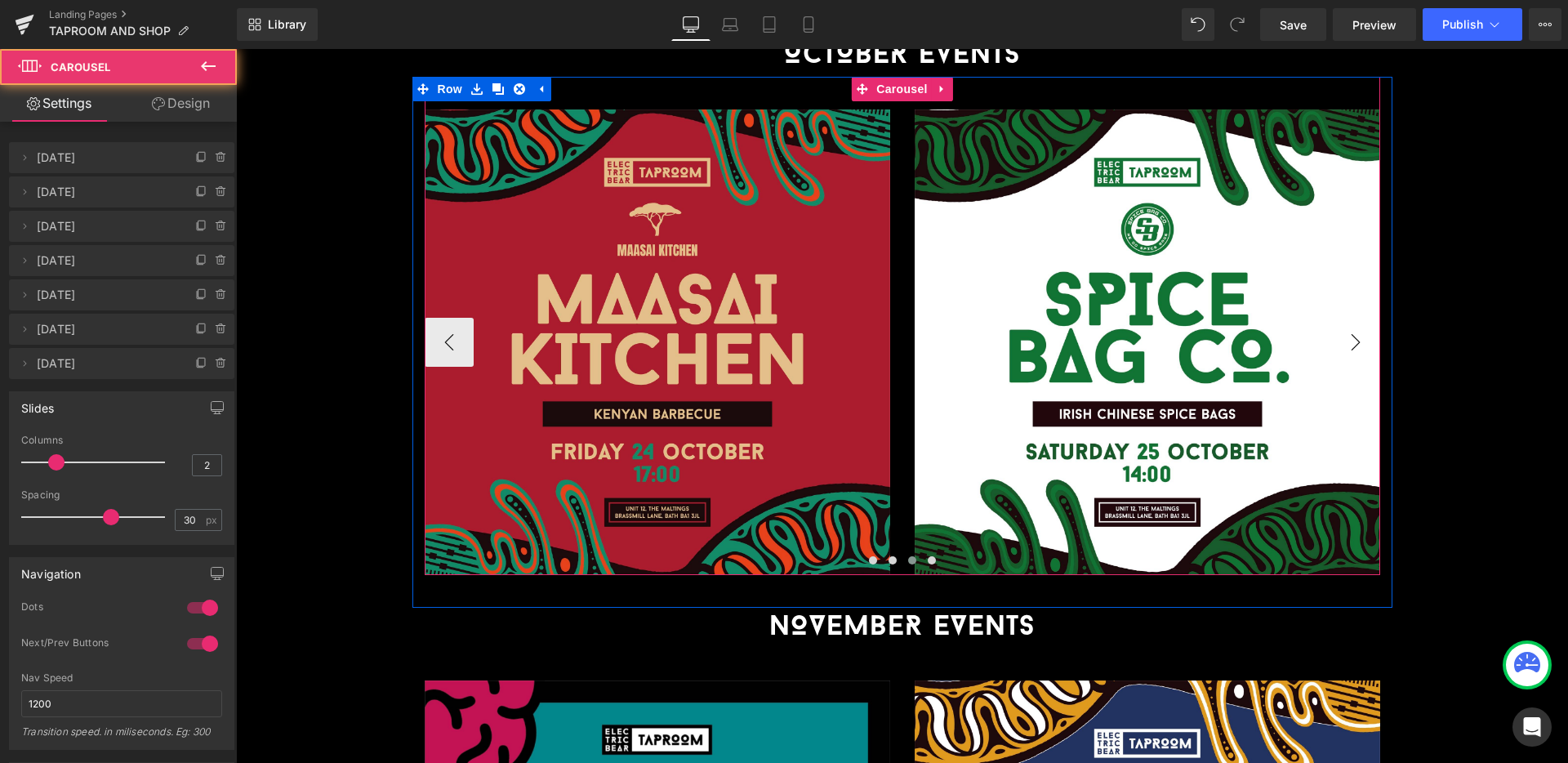
click at [1353, 318] on button "›" at bounding box center [1356, 342] width 49 height 49
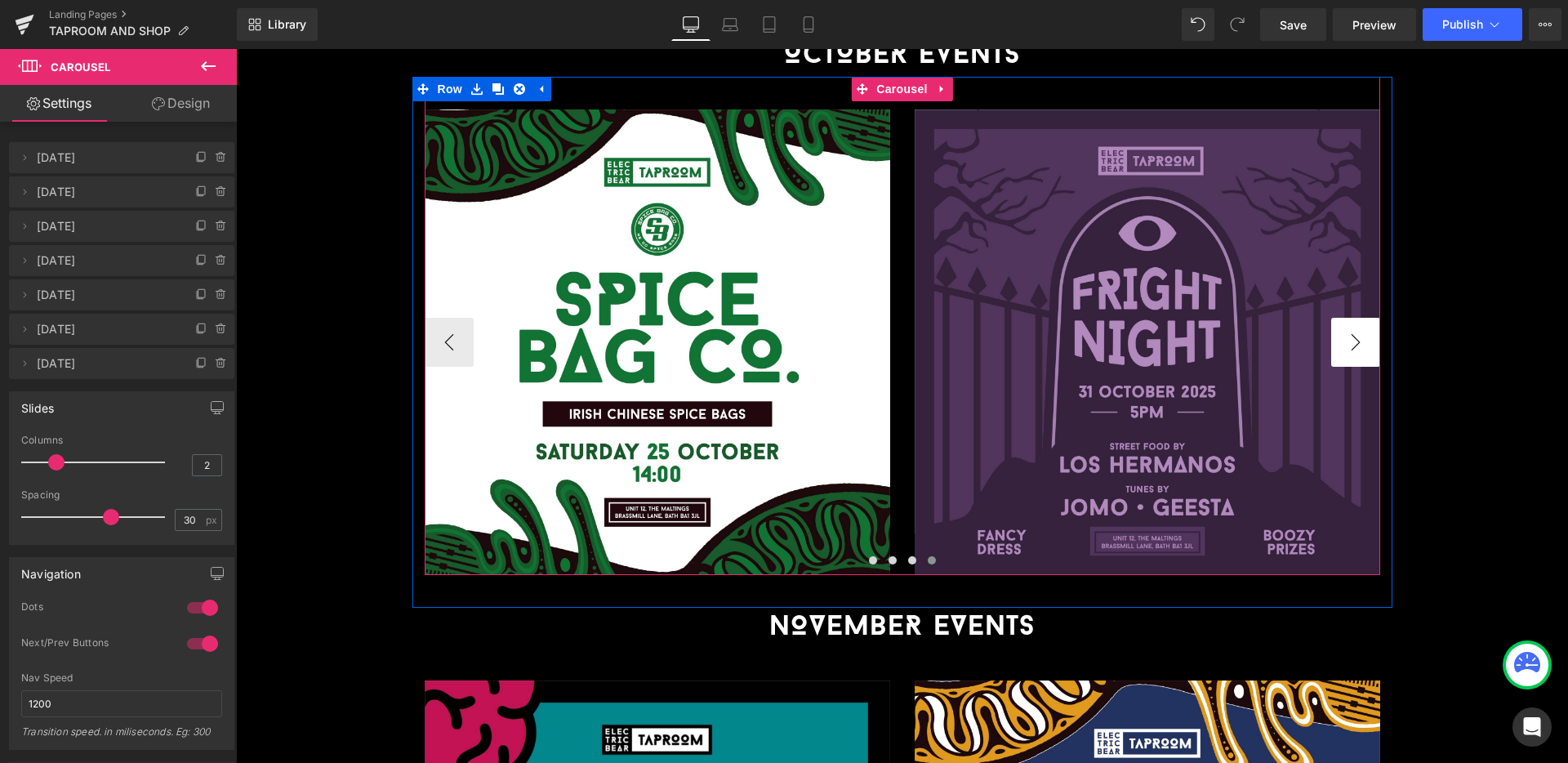
click at [1353, 318] on button "›" at bounding box center [1356, 342] width 49 height 49
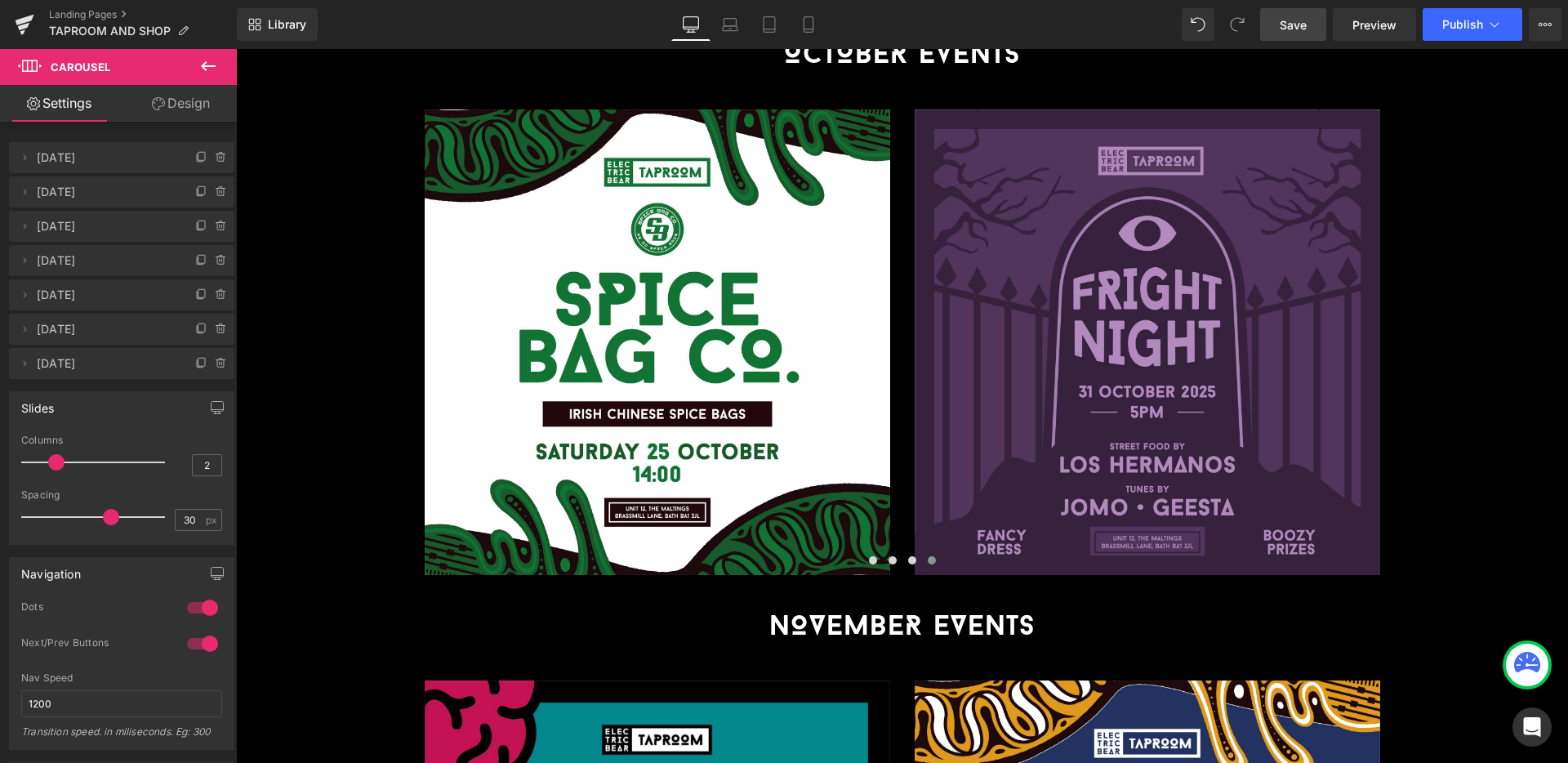
click at [1291, 32] on link "Save" at bounding box center [1293, 24] width 66 height 32
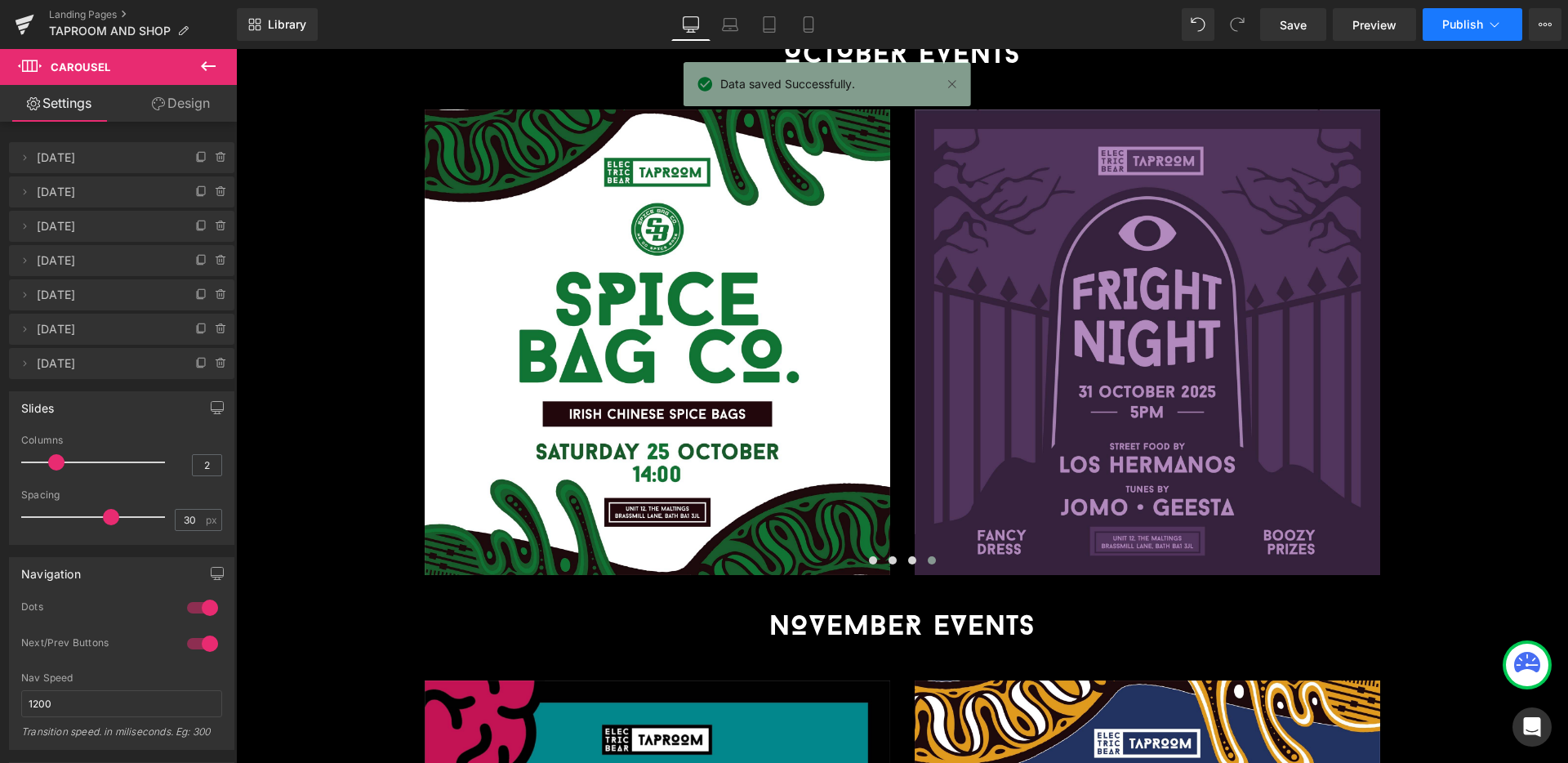
click at [1480, 24] on span "Publish" at bounding box center [1463, 24] width 41 height 13
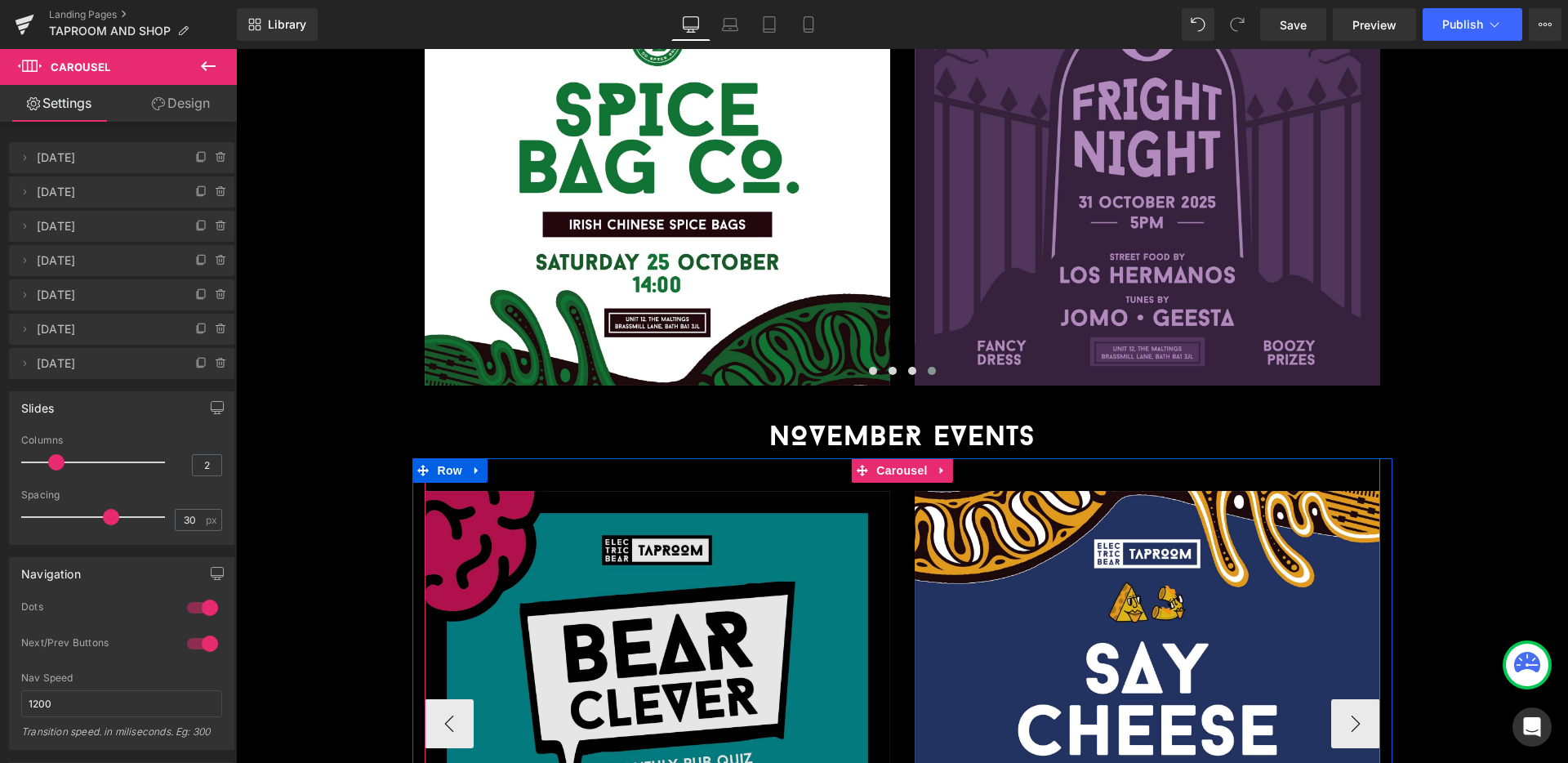
scroll to position [2034, 0]
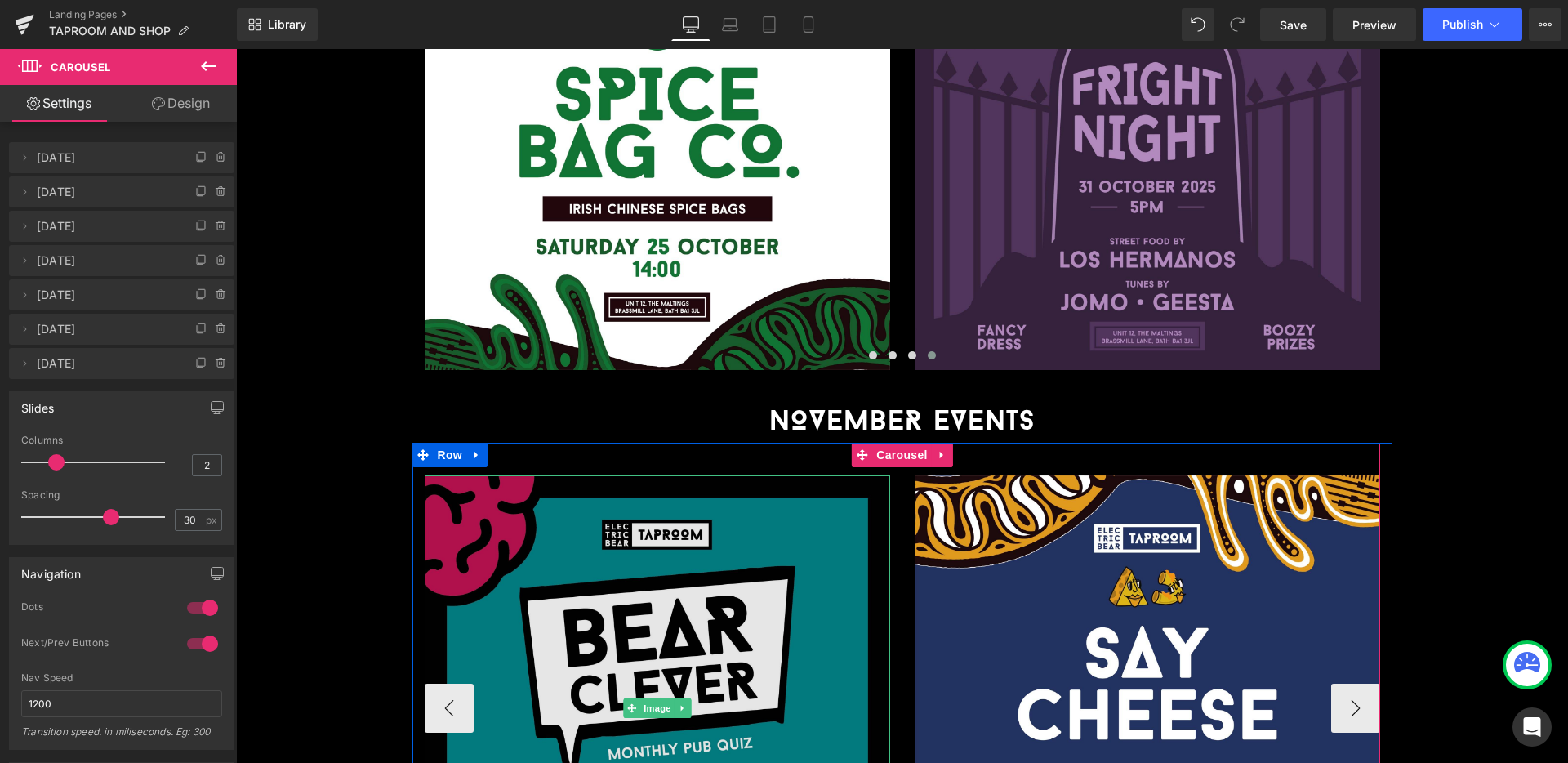
click at [698, 536] on img at bounding box center [658, 708] width 465 height 465
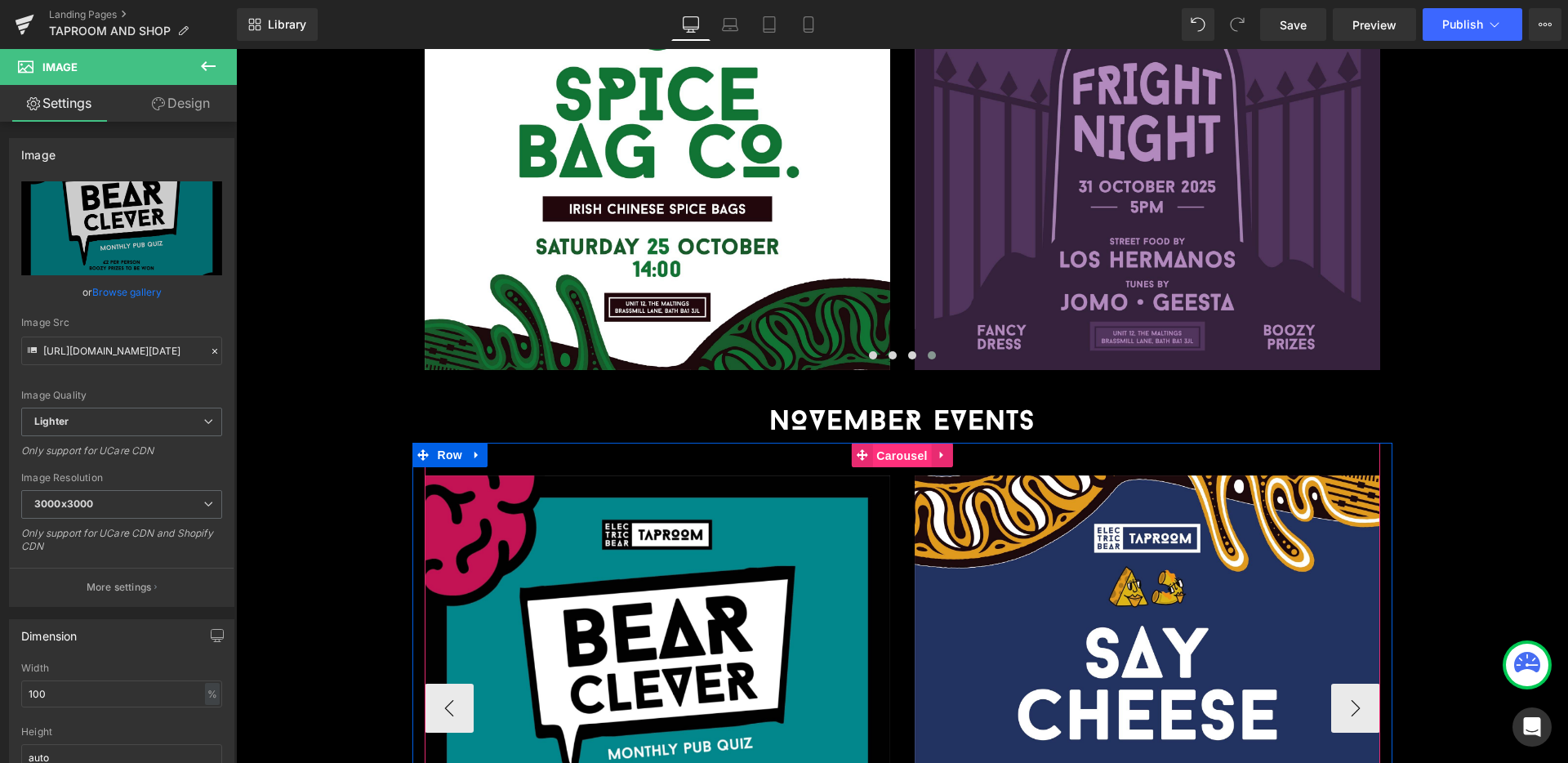
click at [890, 443] on span "Carousel" at bounding box center [902, 456] width 59 height 25
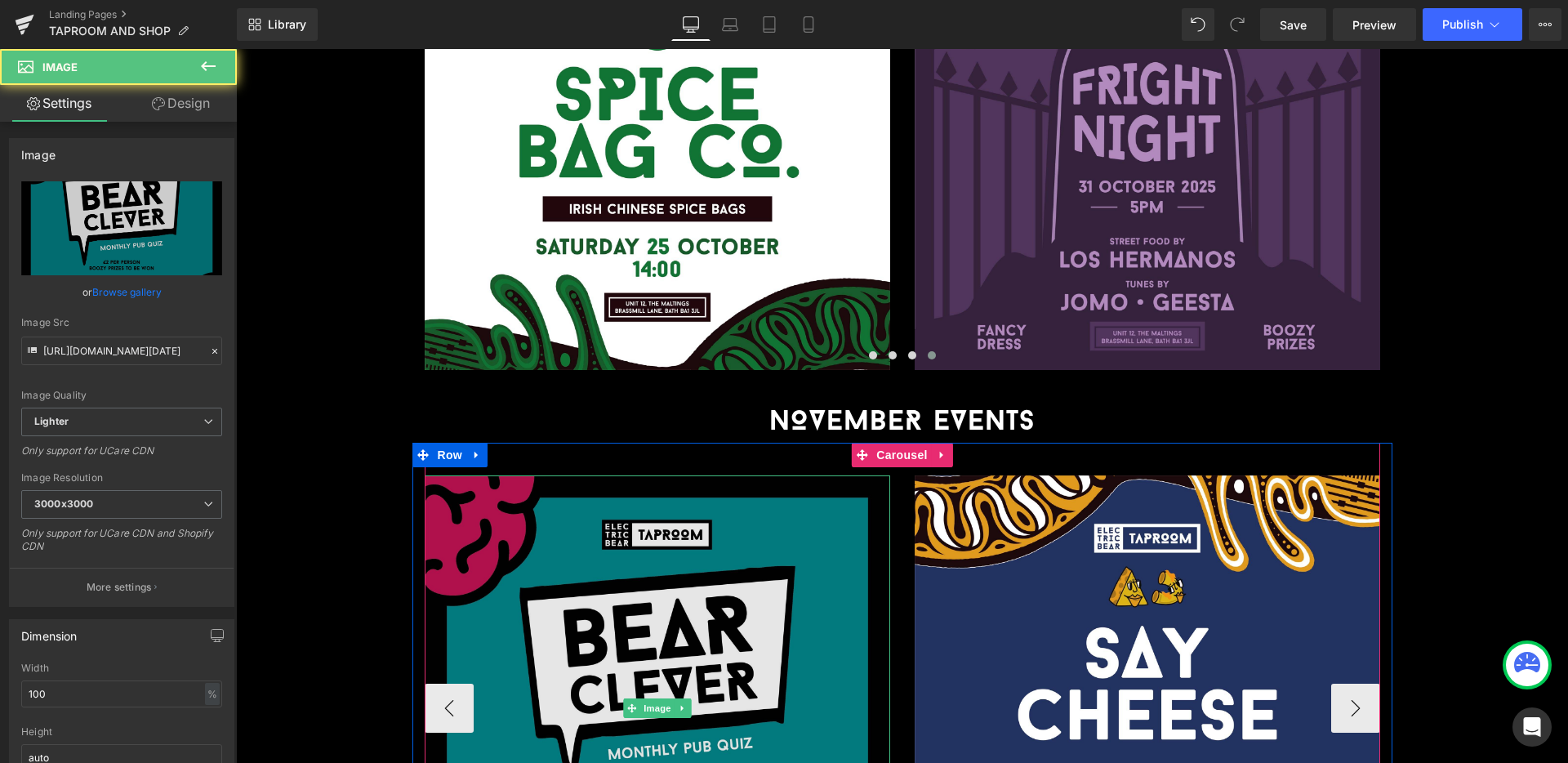
click at [773, 551] on img at bounding box center [658, 708] width 465 height 465
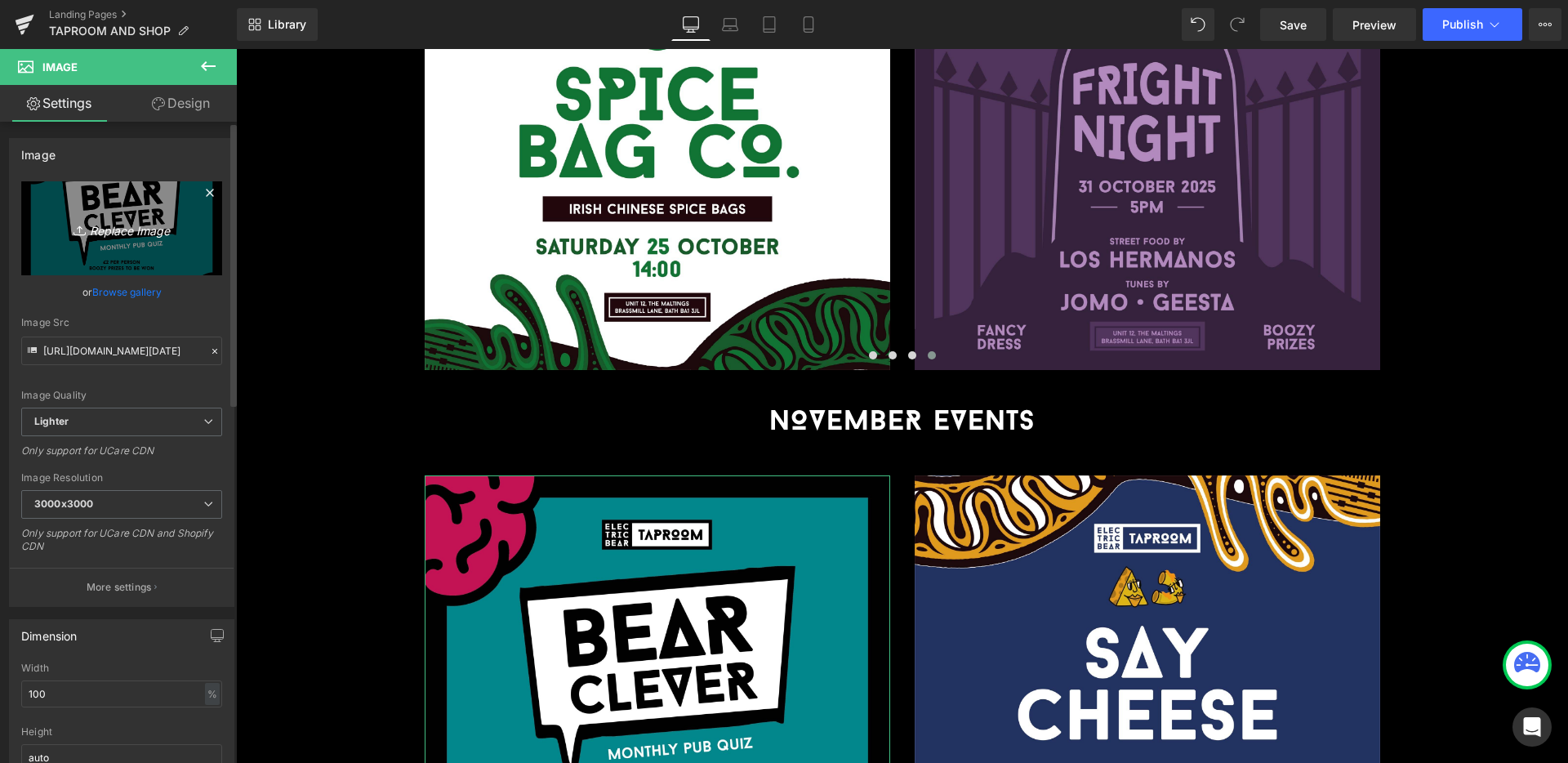
click at [135, 222] on icon "Replace Image" at bounding box center [121, 227] width 131 height 20
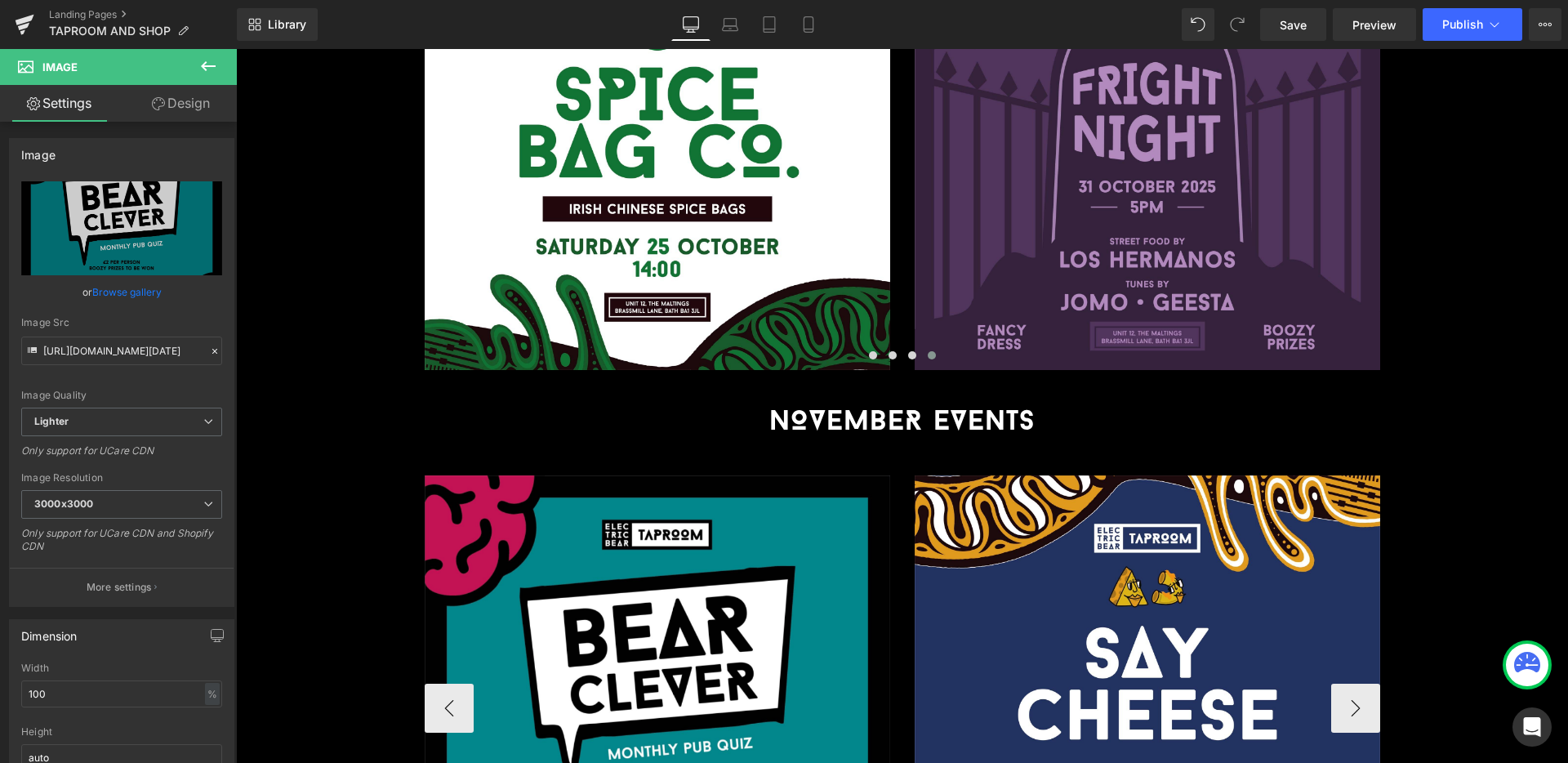
type input "C:\fakepath\[DATE] (POW collab Beer Lunch x Little Smoker)_SQ (1).jpg"
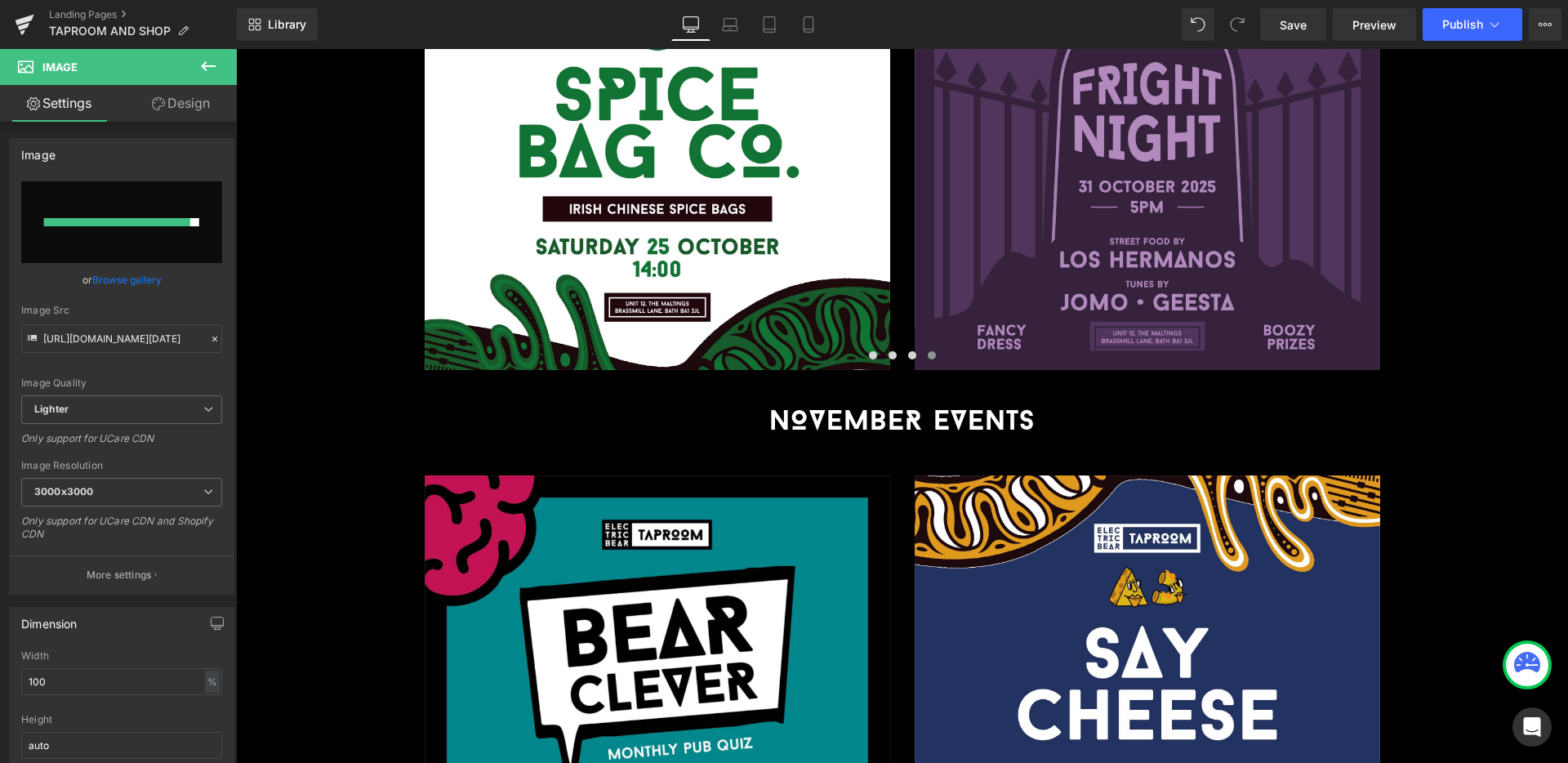
type input "[URL][DOMAIN_NAME][DATE]"
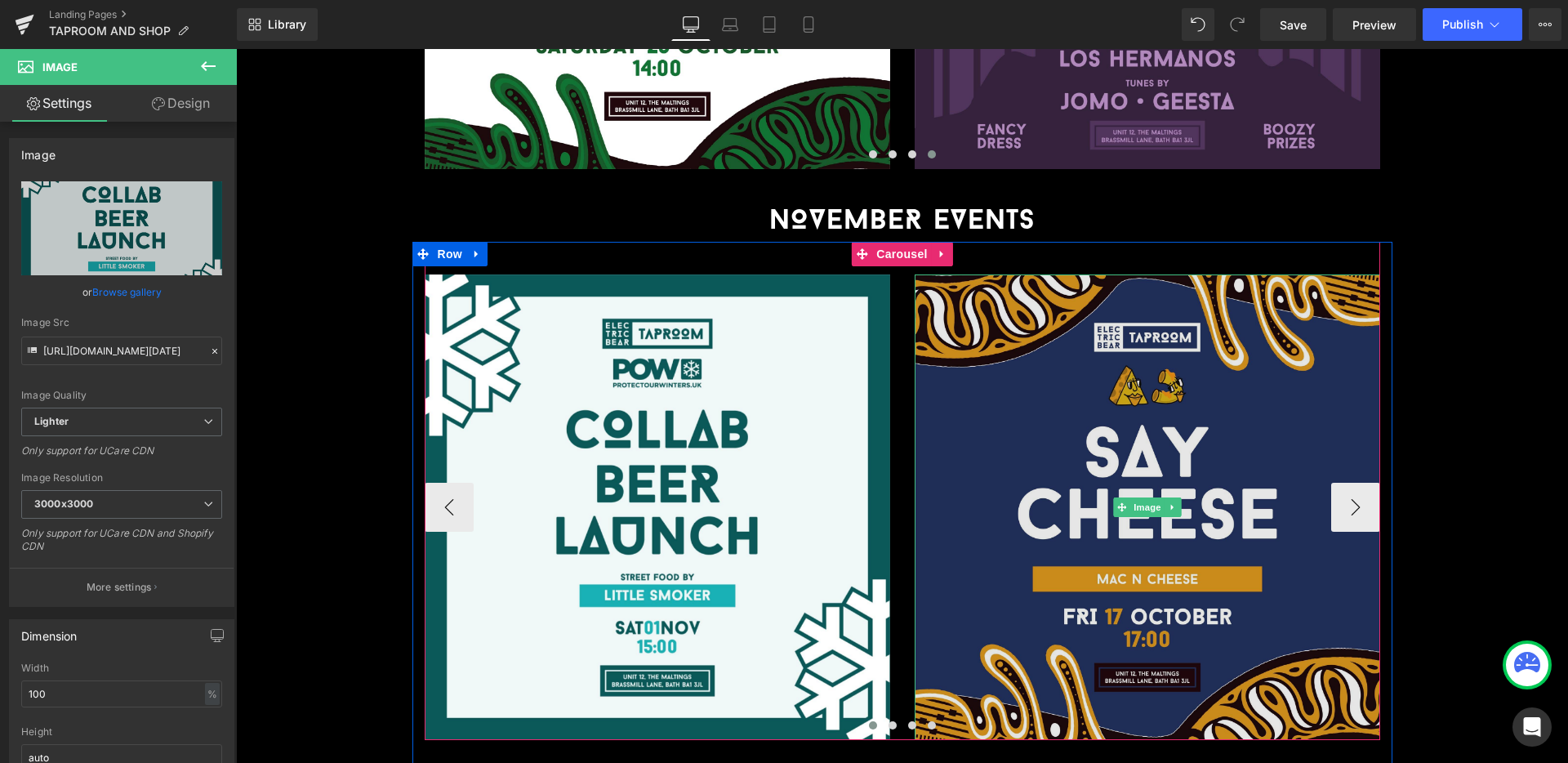
scroll to position [2242, 0]
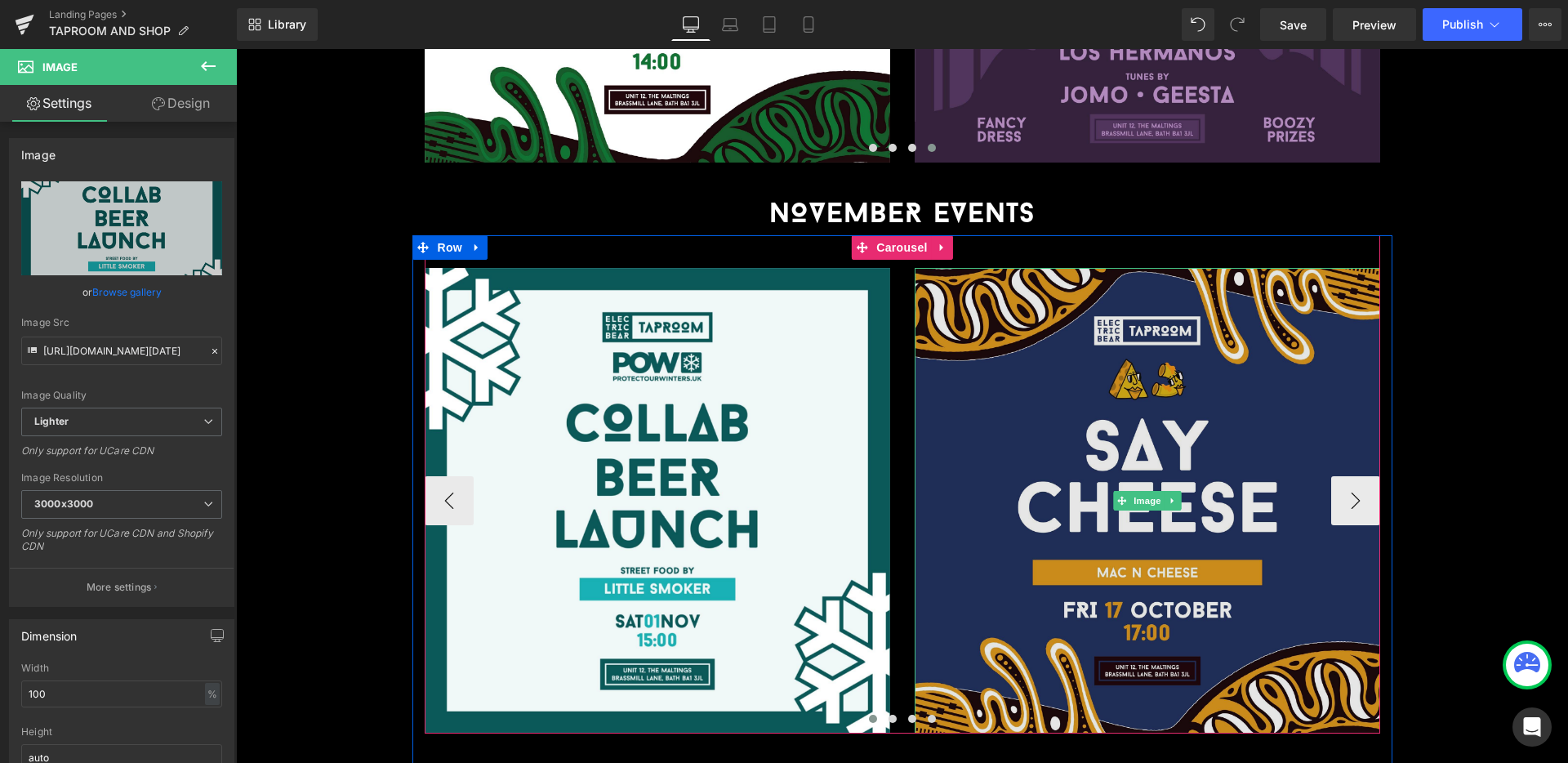
click at [1193, 390] on img at bounding box center [1147, 500] width 465 height 465
